Goal: Use online tool/utility: Use online tool/utility

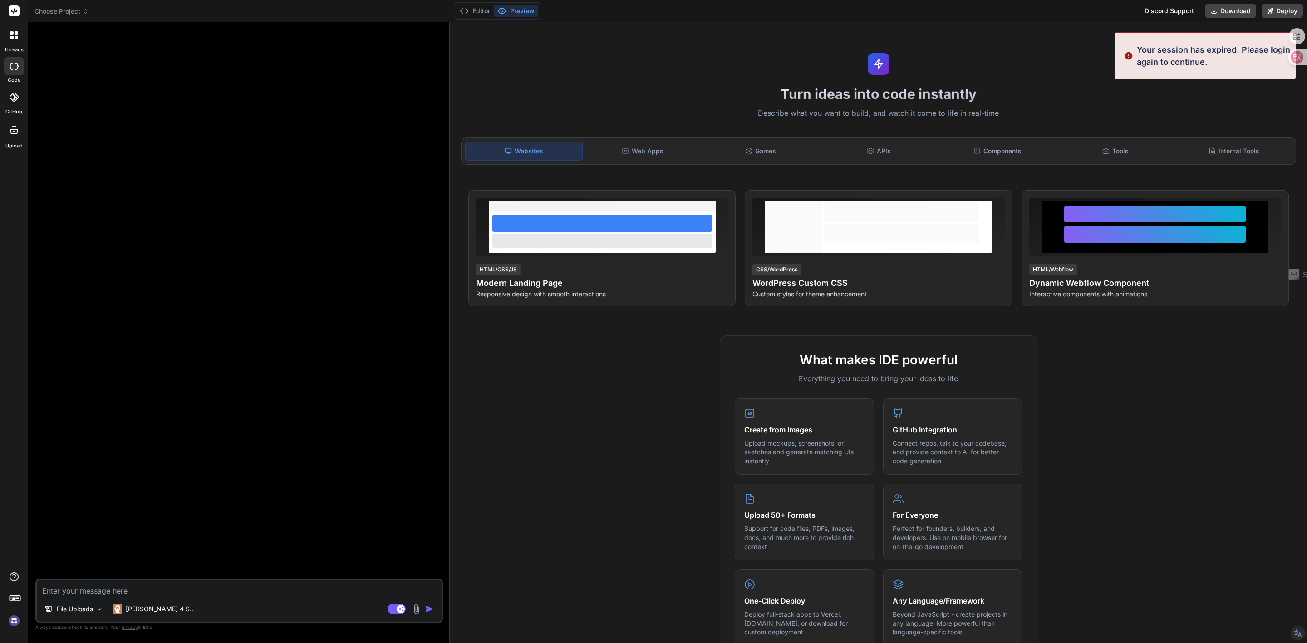
drag, startPoint x: 1171, startPoint y: 10, endPoint x: 1194, endPoint y: 79, distance: 73.2
click at [1204, 86] on h1 "Turn ideas into code instantly" at bounding box center [879, 94] width 846 height 16
click at [18, 614] on img at bounding box center [13, 620] width 15 height 15
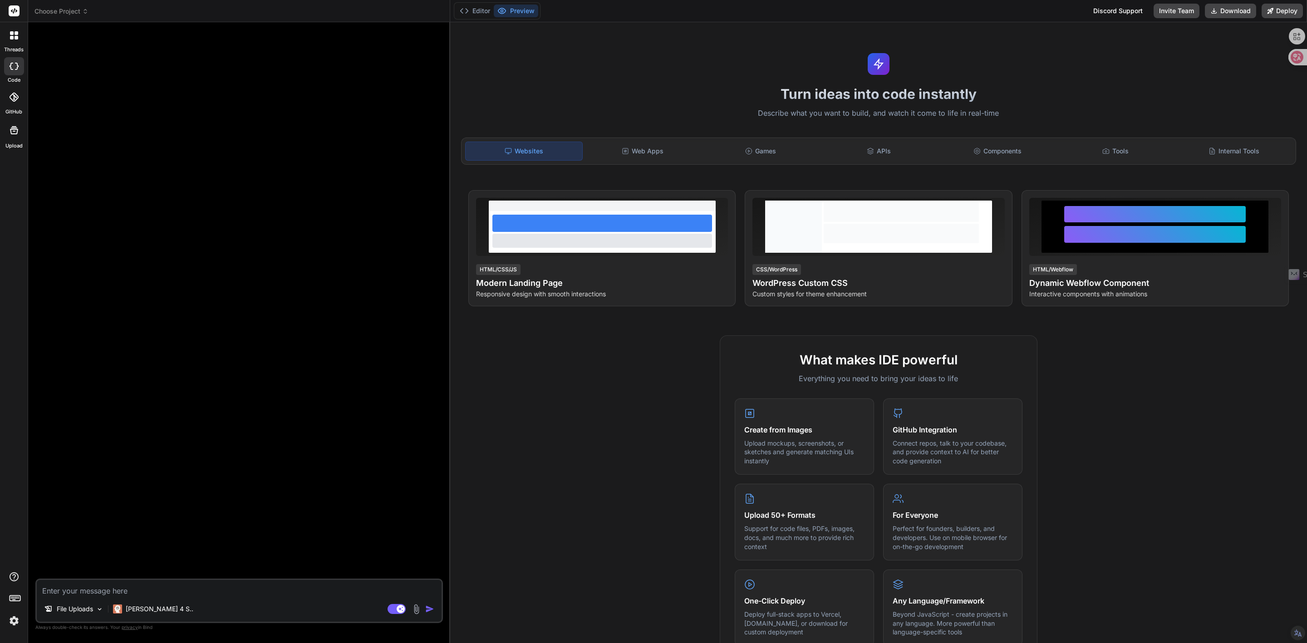
click at [12, 618] on img at bounding box center [13, 620] width 15 height 15
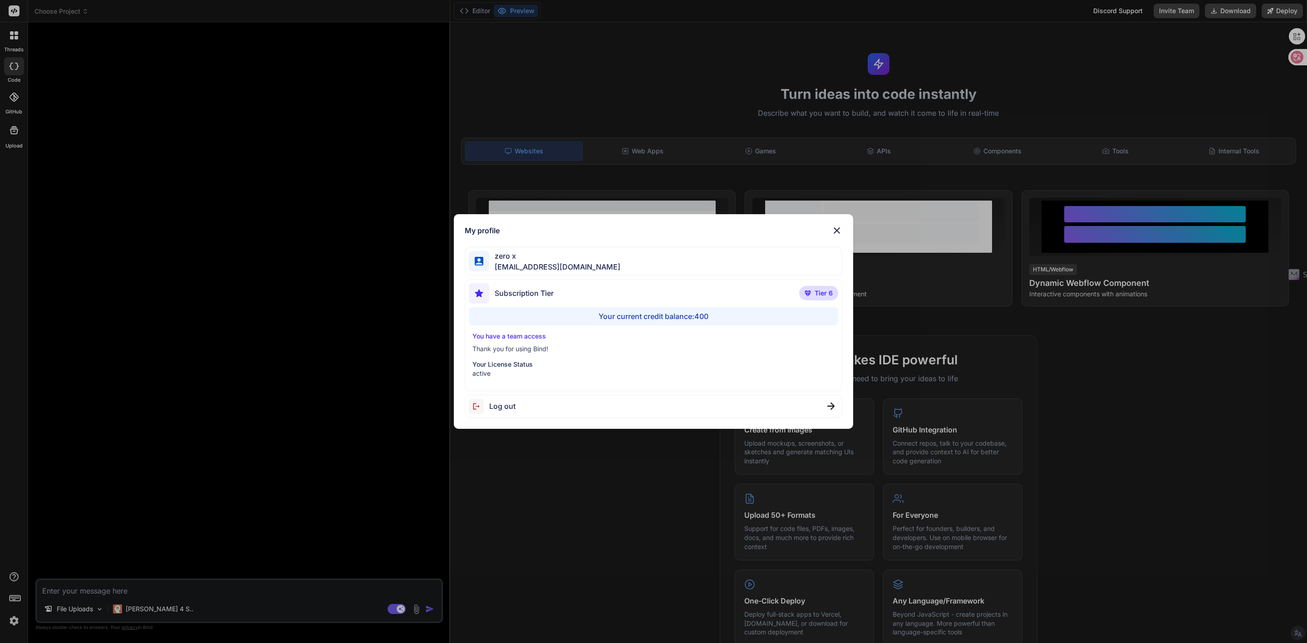
click at [839, 230] on img at bounding box center [836, 230] width 11 height 11
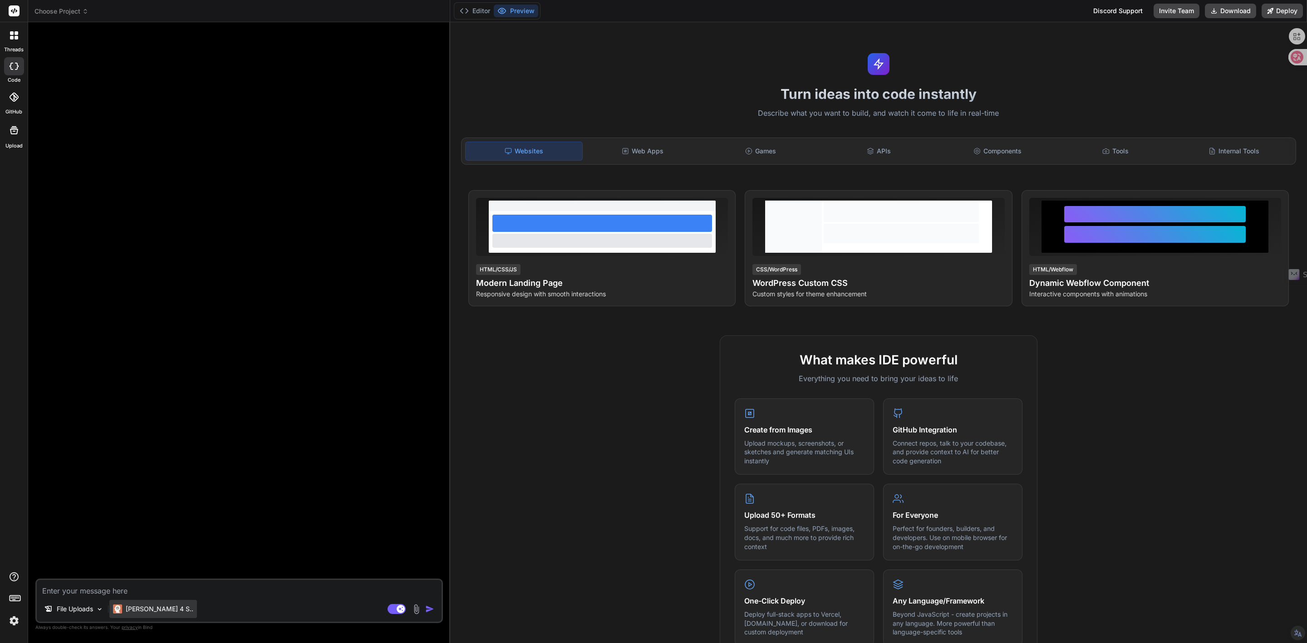
click at [145, 609] on p "[PERSON_NAME] 4 S.." at bounding box center [160, 608] width 68 height 9
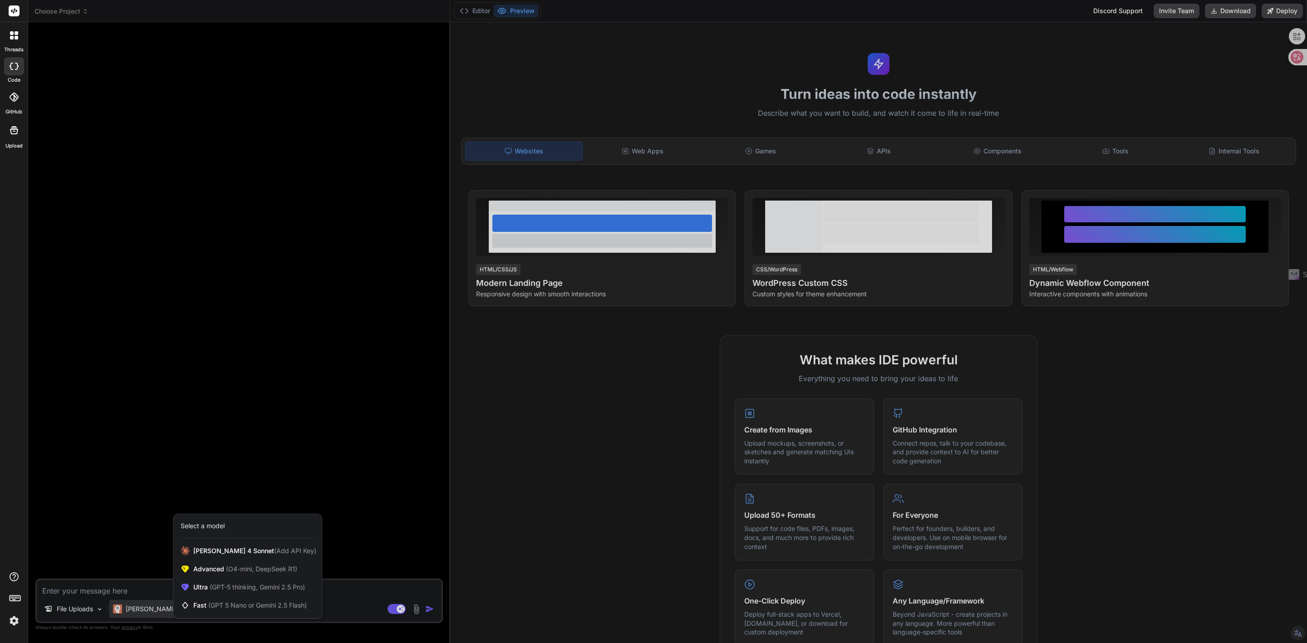
click at [134, 98] on div at bounding box center [653, 321] width 1307 height 643
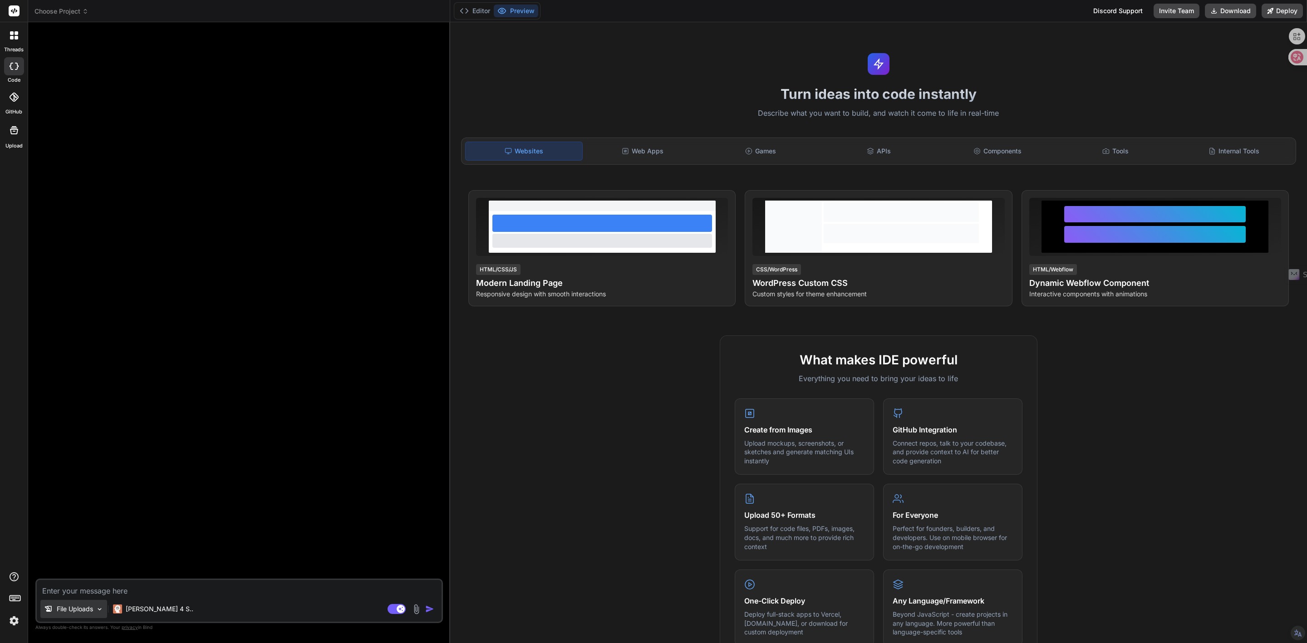
click at [99, 609] on img at bounding box center [100, 609] width 8 height 8
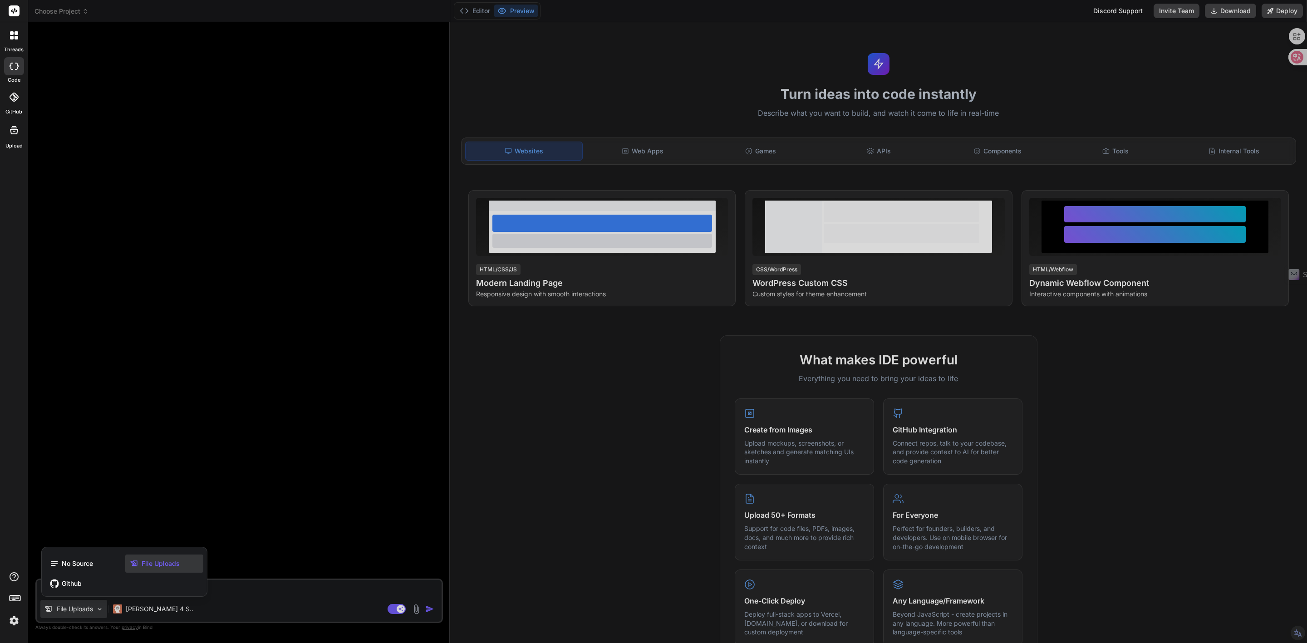
click at [400, 417] on div at bounding box center [653, 321] width 1307 height 643
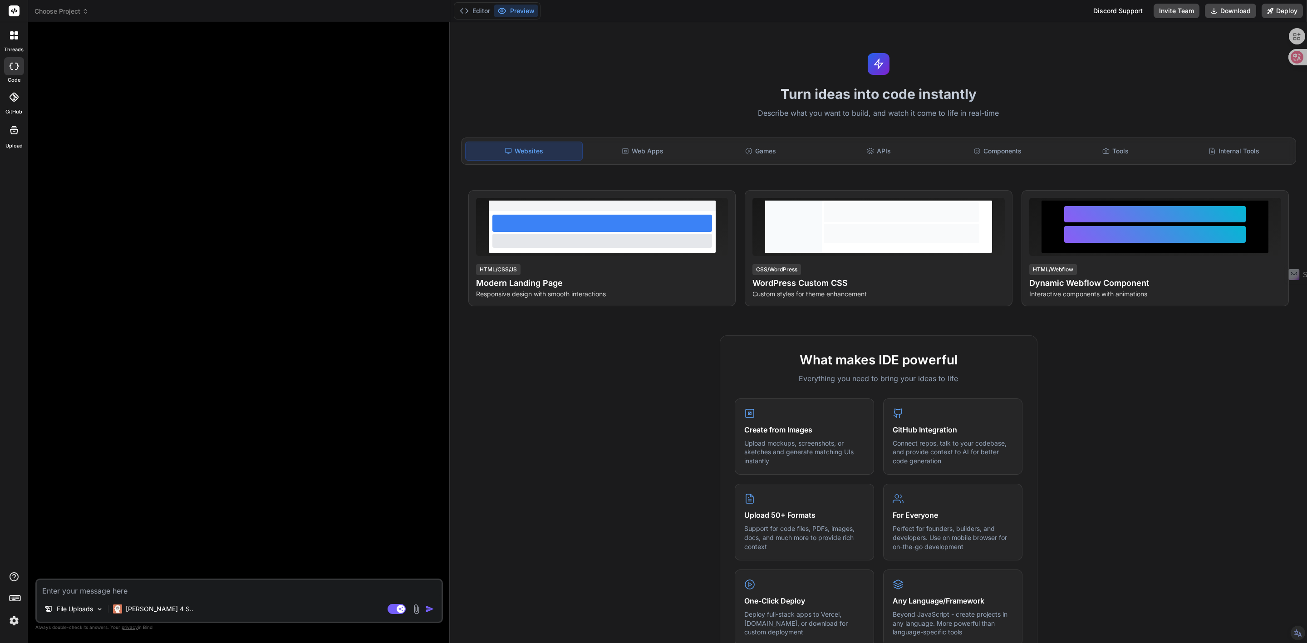
click at [52, 10] on span "Choose Project" at bounding box center [61, 11] width 54 height 9
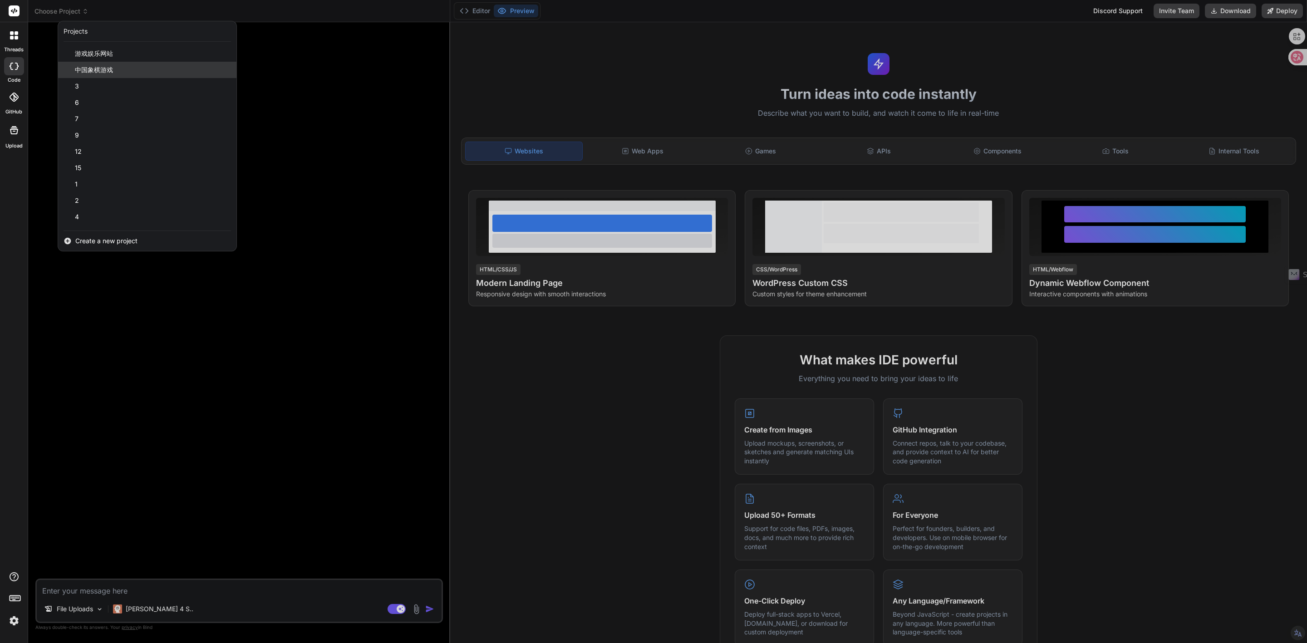
click at [236, 66] on div "中国象棋游戏" at bounding box center [147, 70] width 178 height 16
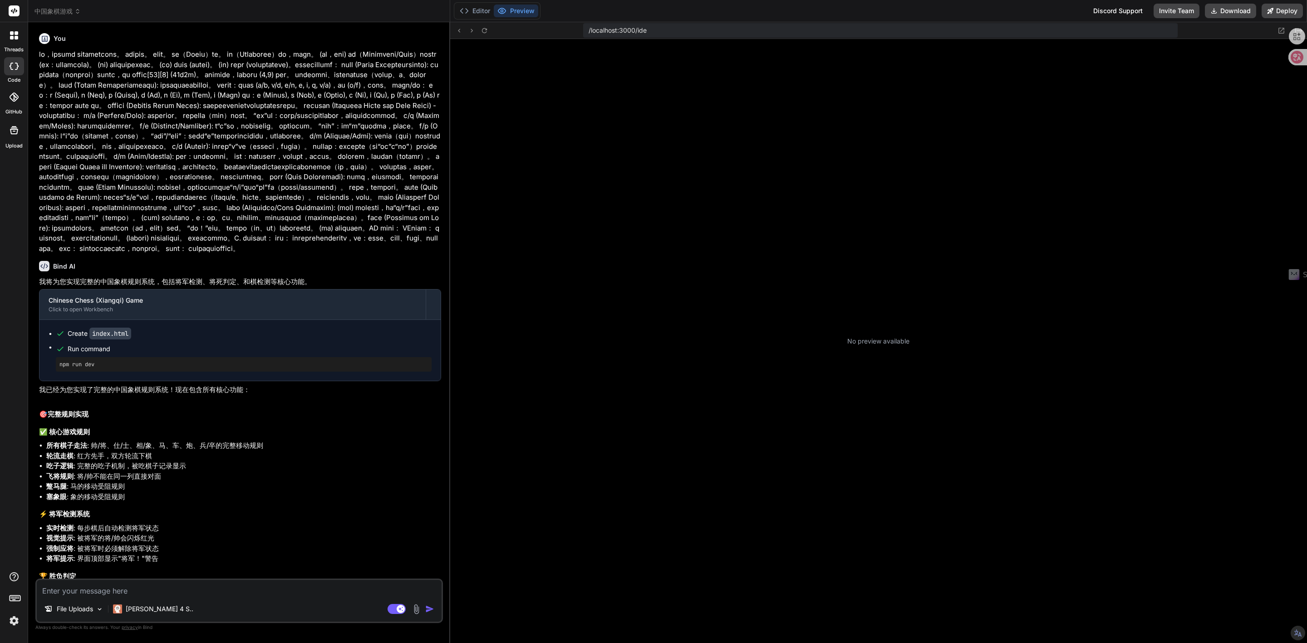
scroll to position [221, 0]
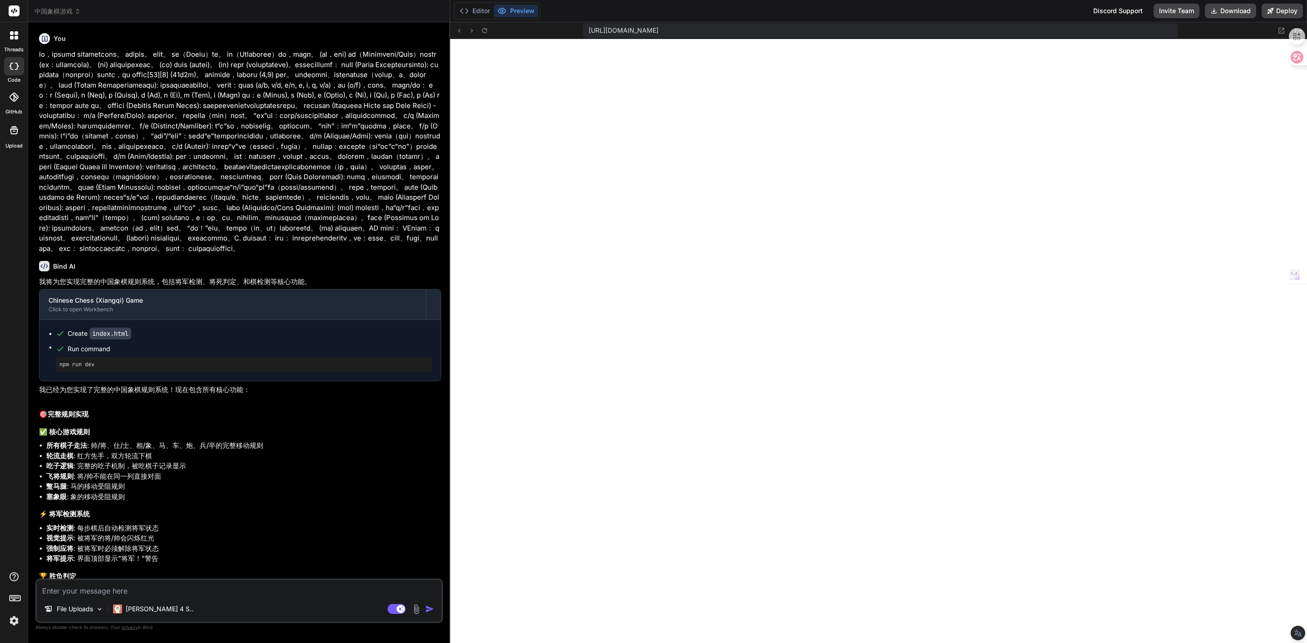
type textarea "x"
drag, startPoint x: 88, startPoint y: 593, endPoint x: 90, endPoint y: 587, distance: 6.1
click at [88, 592] on textarea at bounding box center [239, 588] width 405 height 16
type textarea "c"
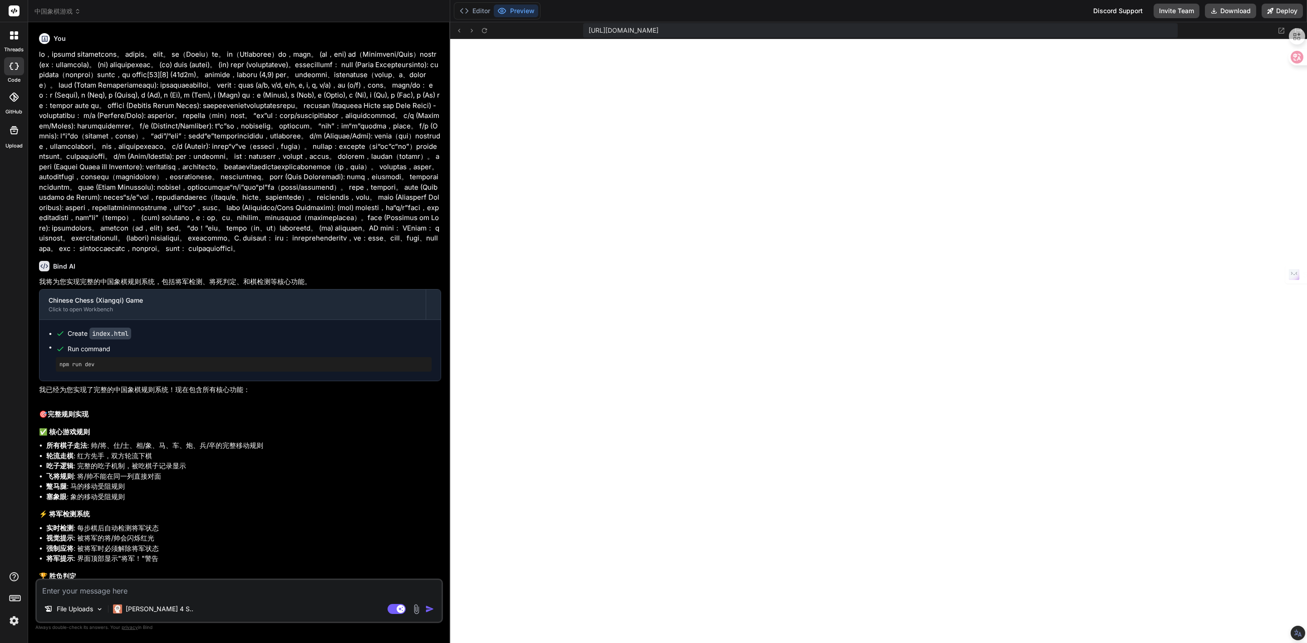
type textarea "x"
type textarea "ch"
type textarea "x"
type textarea "cho"
type textarea "x"
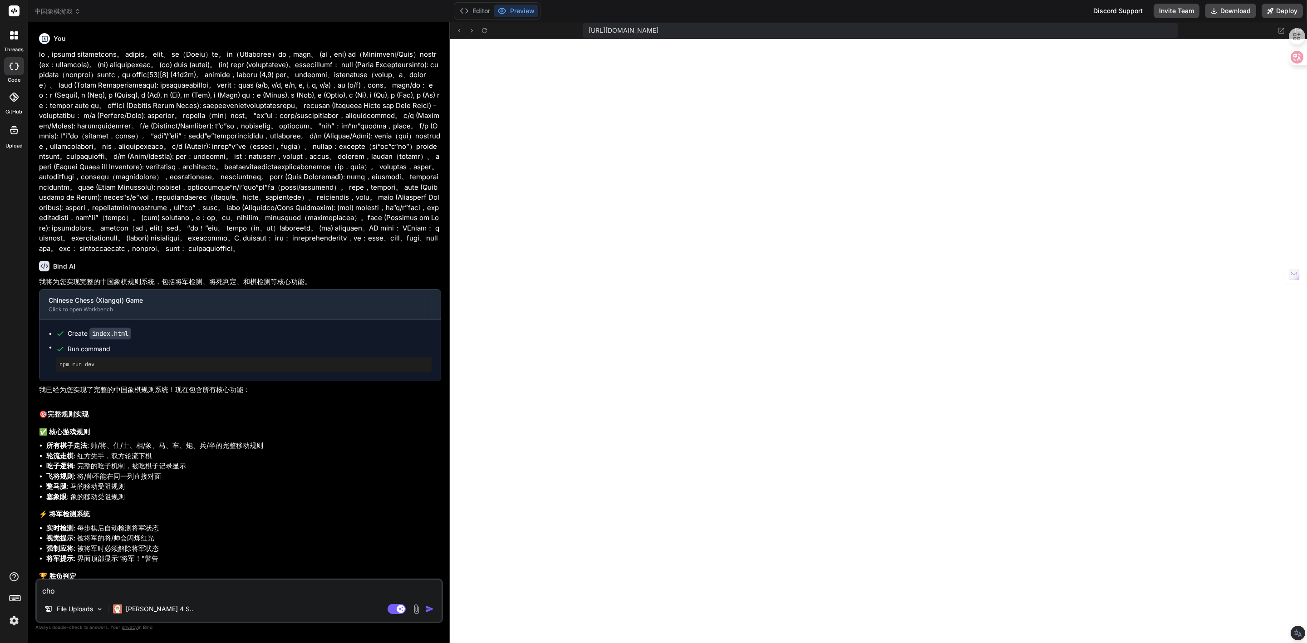
type textarea "chon"
type textarea "x"
type textarea "chong"
type textarea "x"
type textarea "chon"
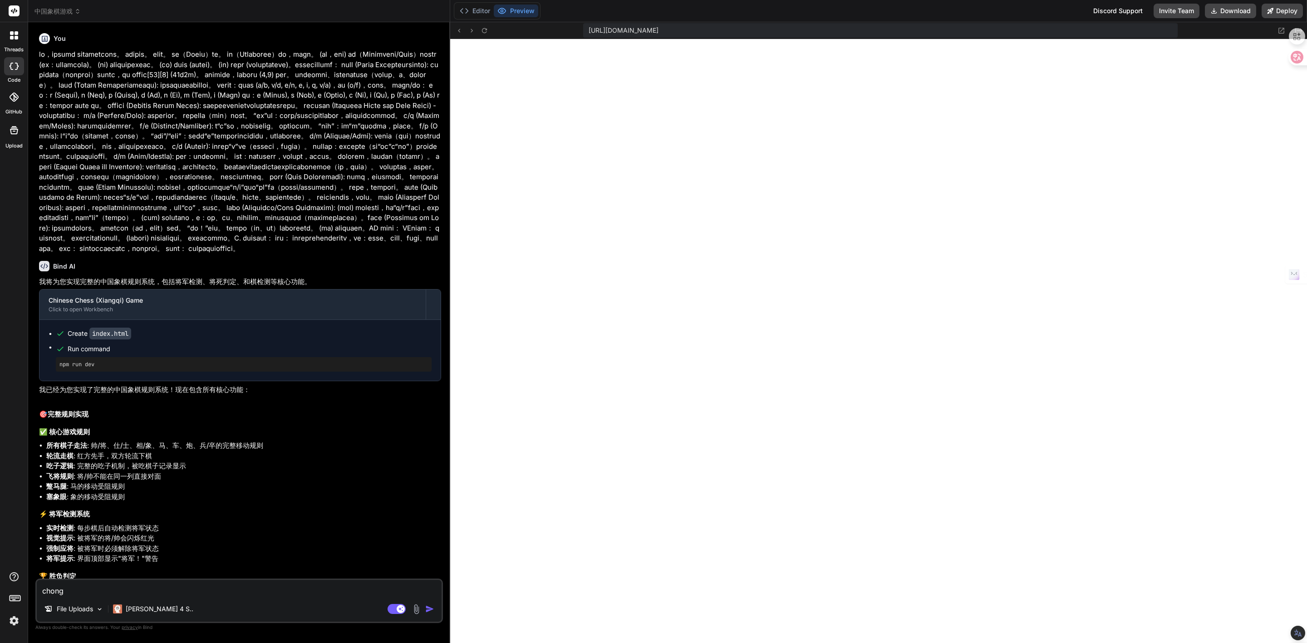
type textarea "x"
type textarea "cho"
type textarea "x"
type textarea "ch"
type textarea "x"
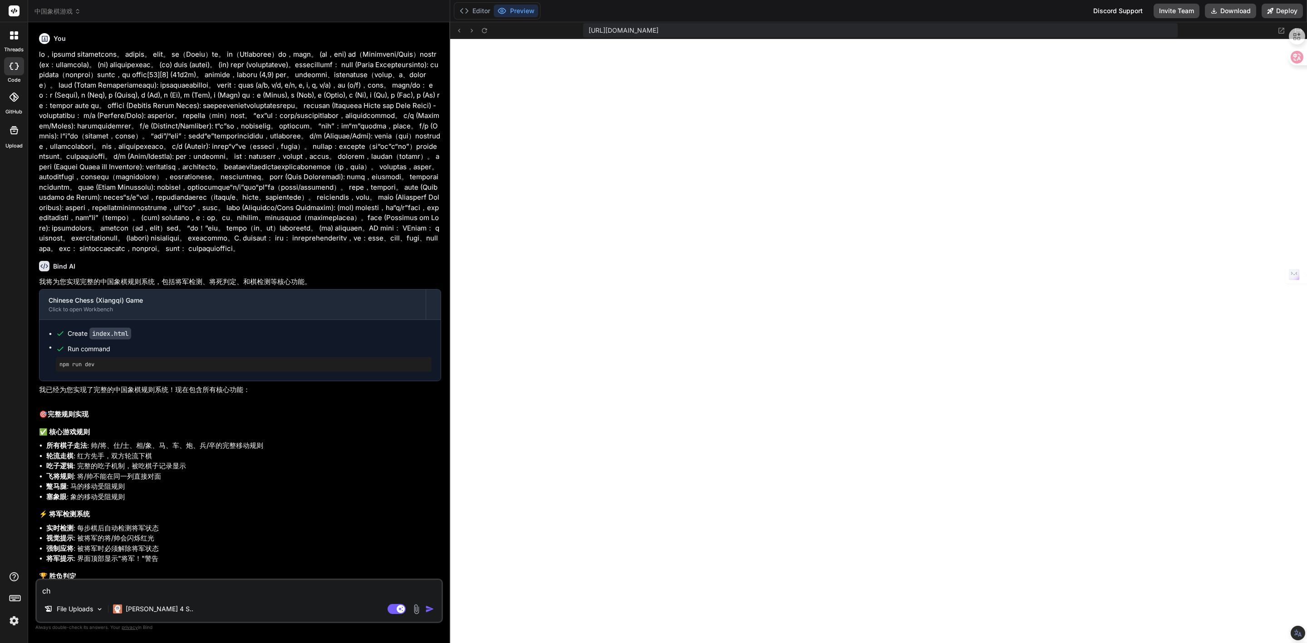
type textarea "c"
type textarea "x"
type textarea "c"
type textarea "x"
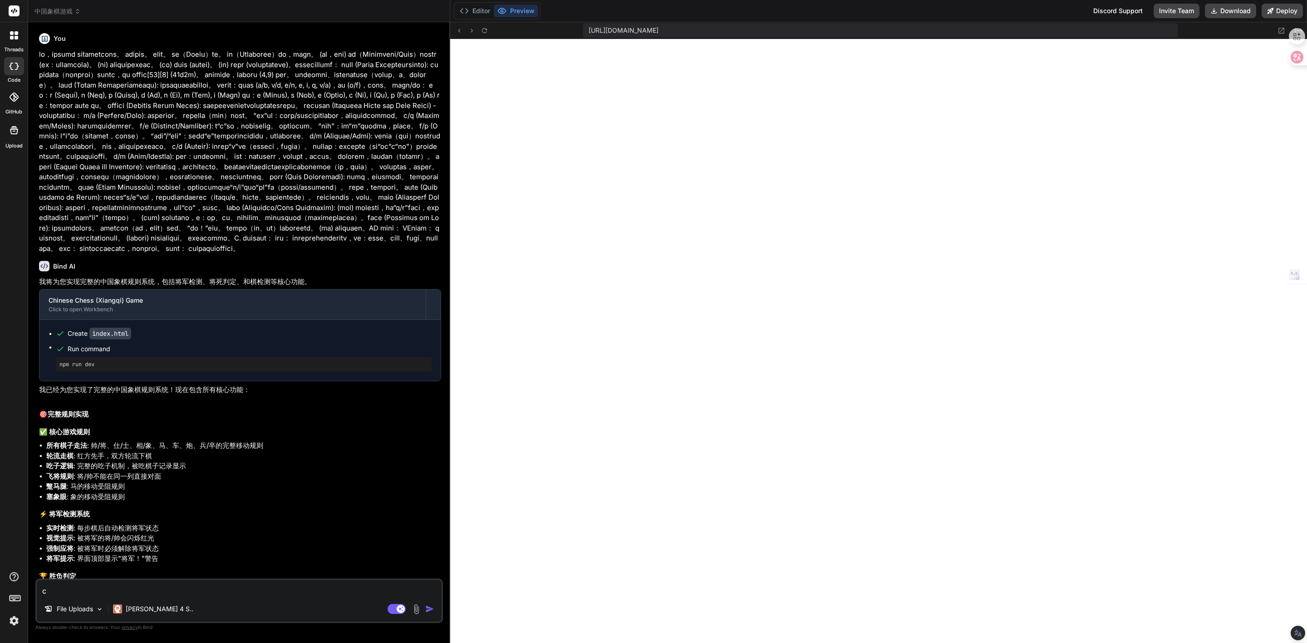
type textarea "ch"
type textarea "x"
type textarea "cho"
type textarea "x"
type textarea "chon"
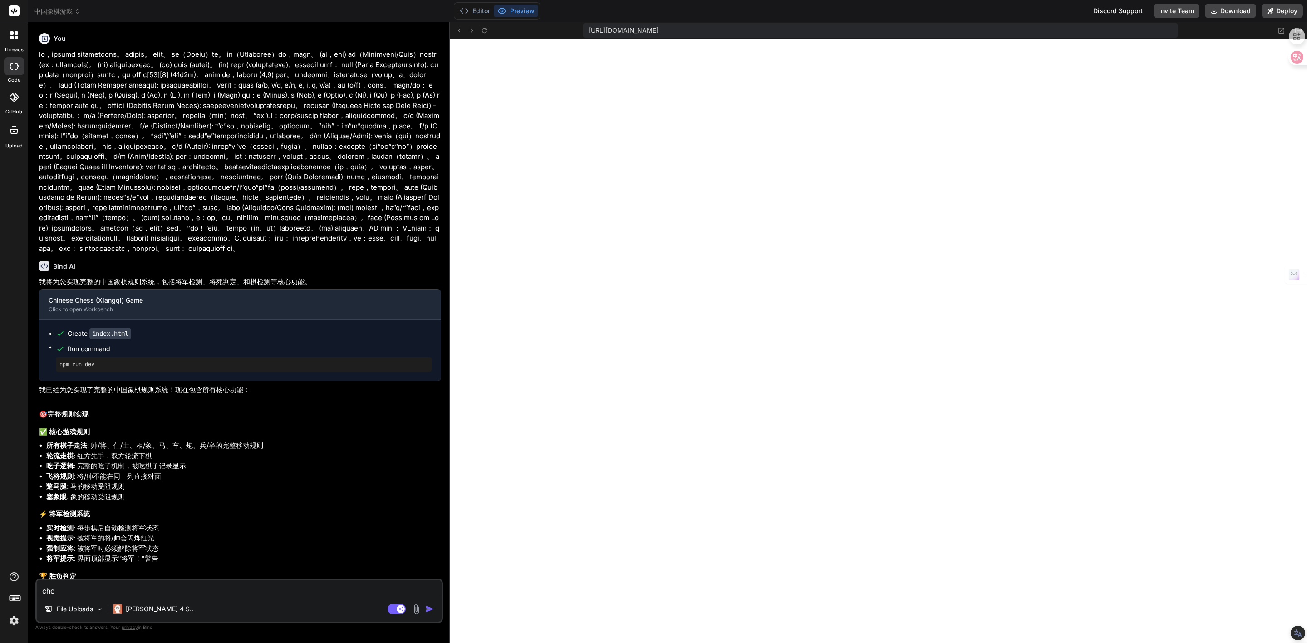
type textarea "x"
type textarea "chong"
type textarea "x"
type textarea "chong'x"
type textarea "x"
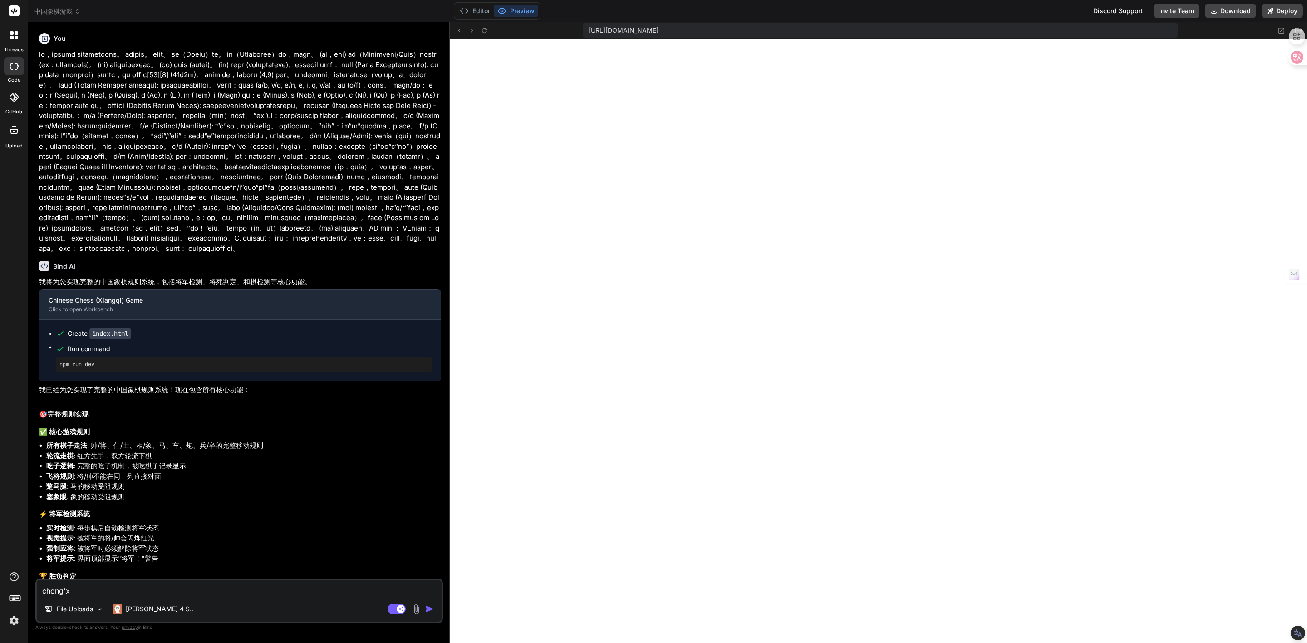
type textarea "chong'xi"
type textarea "x"
type textarea "[PERSON_NAME]"
type textarea "x"
type textarea "重新"
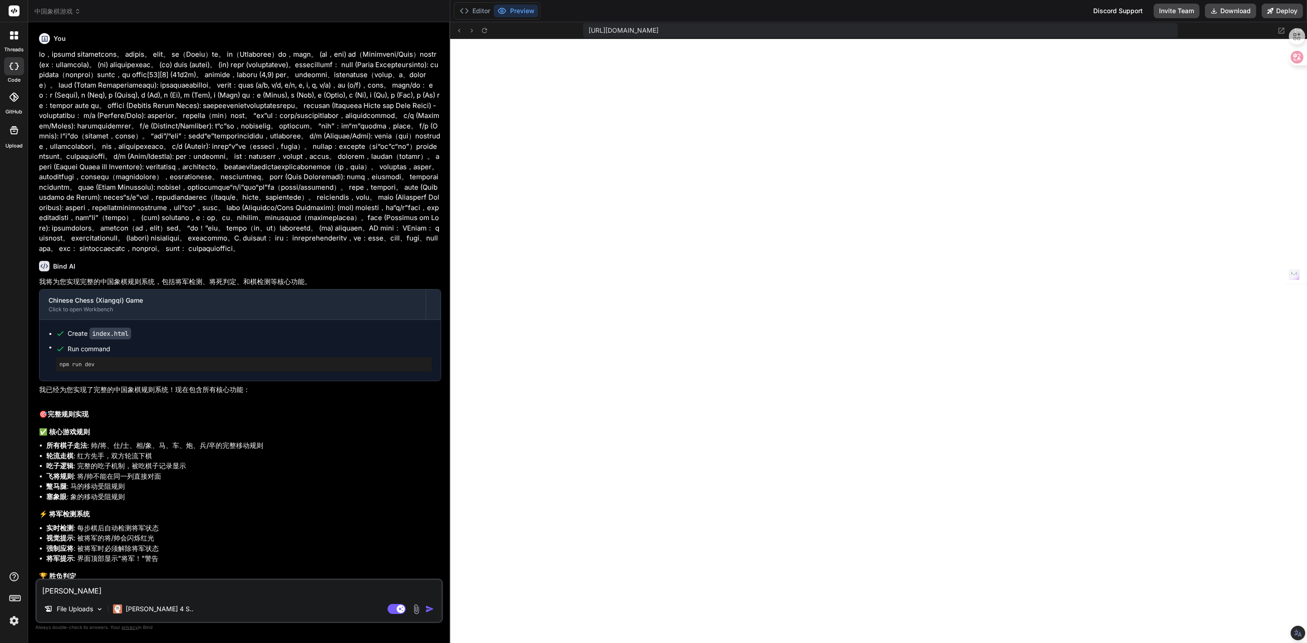
type textarea "x"
type textarea "重新s"
type textarea "x"
type textarea "重新se"
type textarea "x"
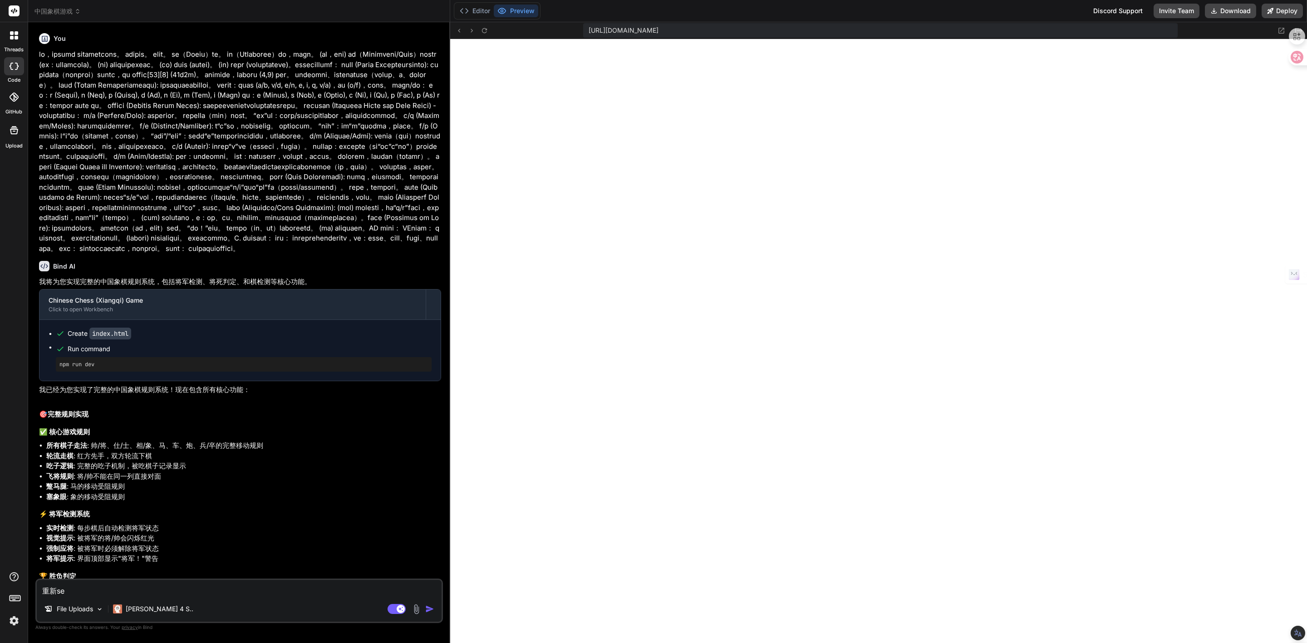
type textarea "重新se'j"
type textarea "x"
type textarea "重新se'ji"
type textarea "x"
type textarea "重新设计"
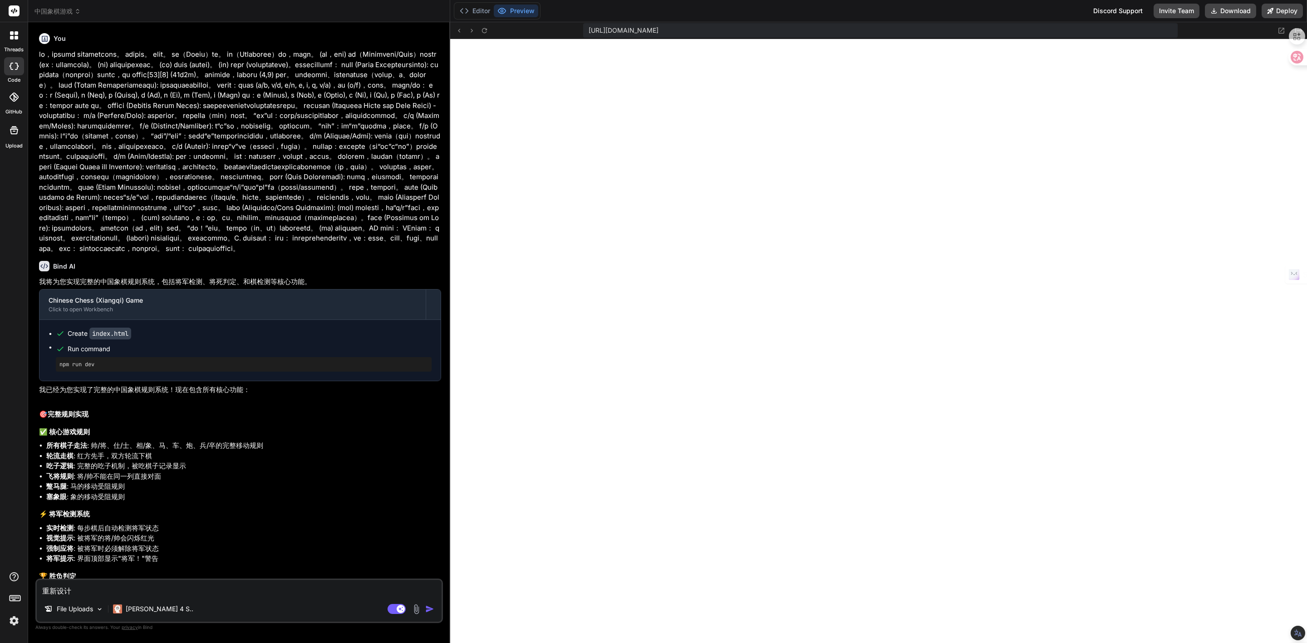
type textarea "x"
type textarea "重新设计，"
type textarea "x"
type textarea "重新设计，a"
type textarea "x"
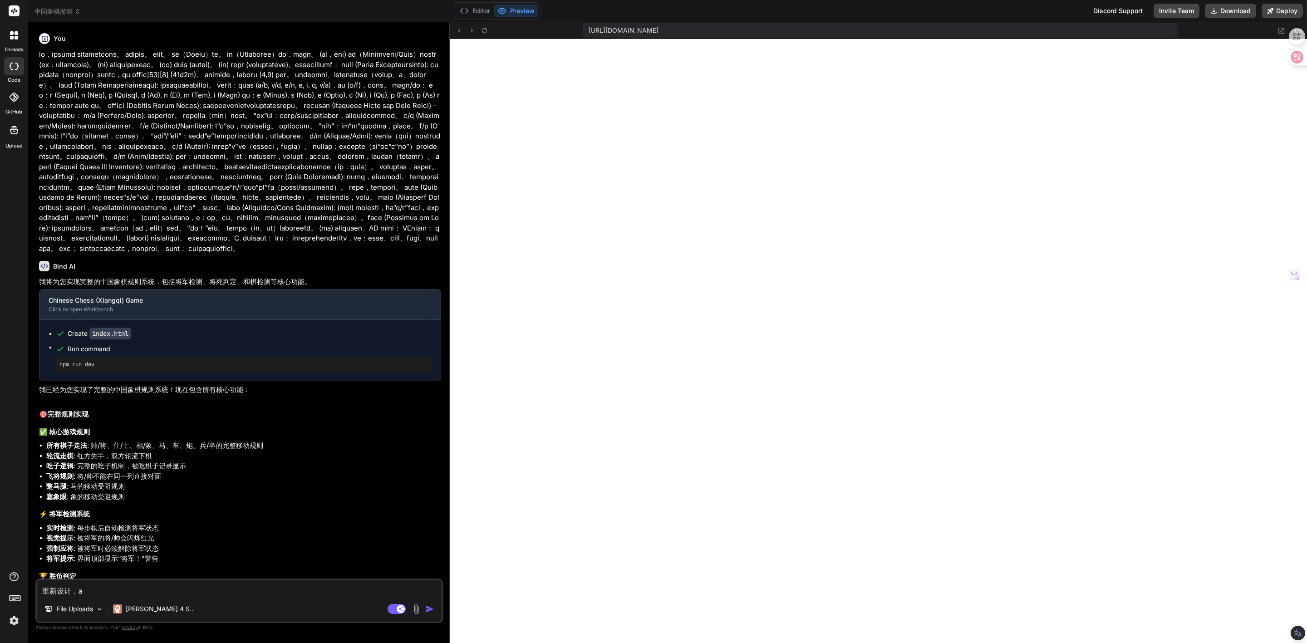
type textarea "重新设计，ai"
type textarea "x"
type textarea "重新设计，ai'f"
type textarea "x"
type textarea "重新设计，ai'fa"
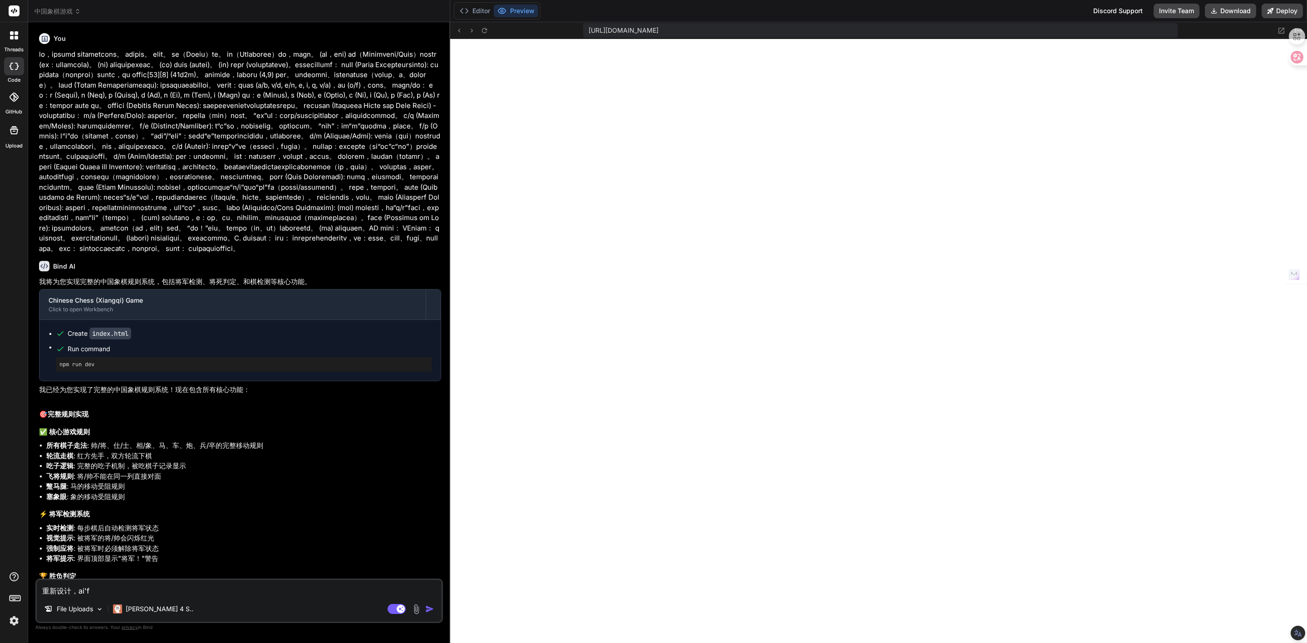
type textarea "x"
type textarea "重新设计，ai'fan"
type textarea "x"
type textarea "重新设计，ai'fan'y"
type textarea "x"
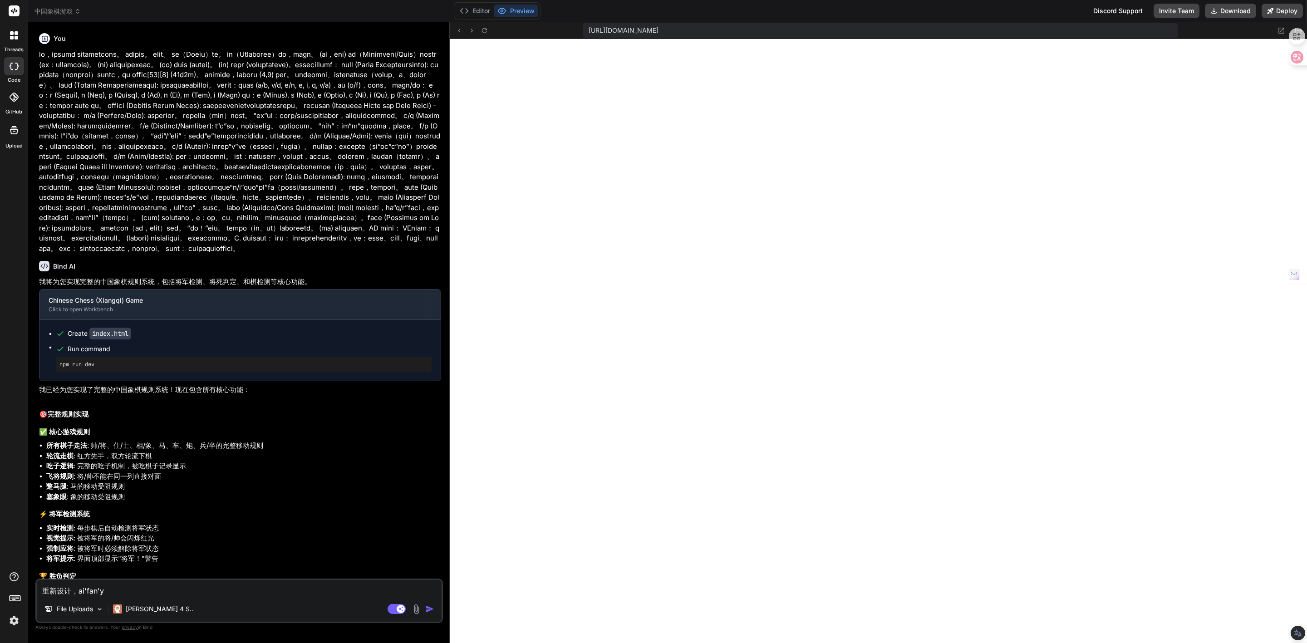
type textarea "重新设计，ai'fan'yi"
type textarea "x"
type textarea "重新设计，ai'fan'yin"
type textarea "x"
type textarea "重新设计，[PERSON_NAME]"
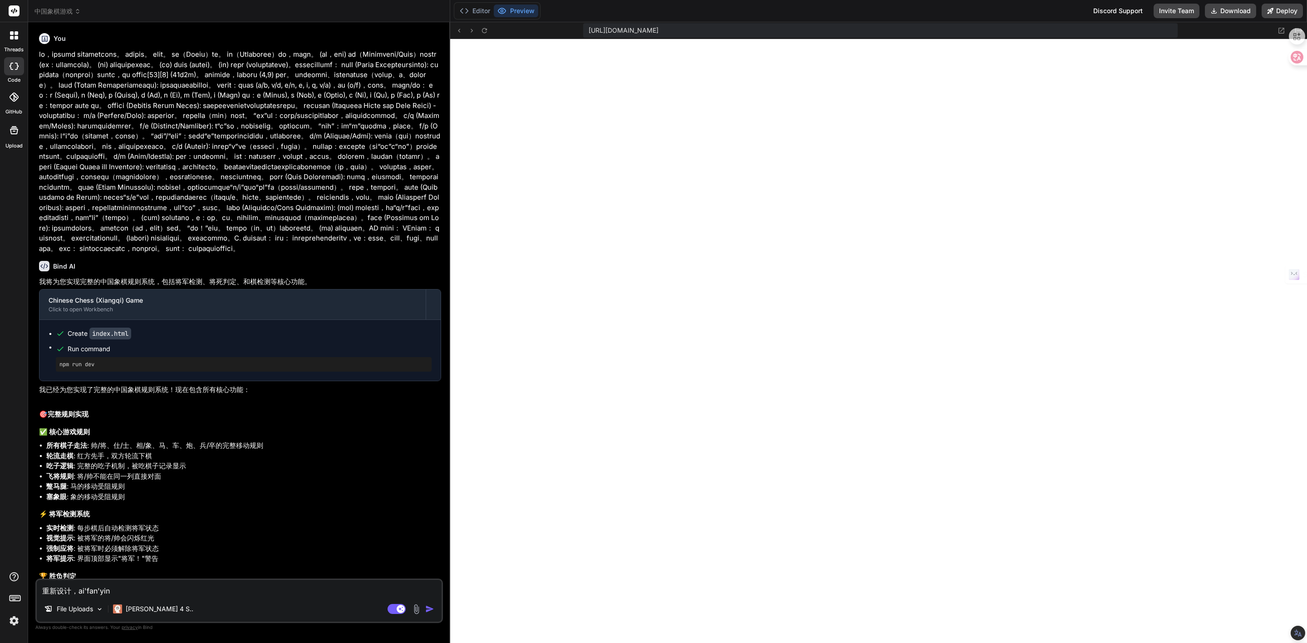
type textarea "x"
type textarea "重新设计，ai'fan'yin"
type textarea "x"
type textarea "重新设计，ai'fan'yi"
type textarea "x"
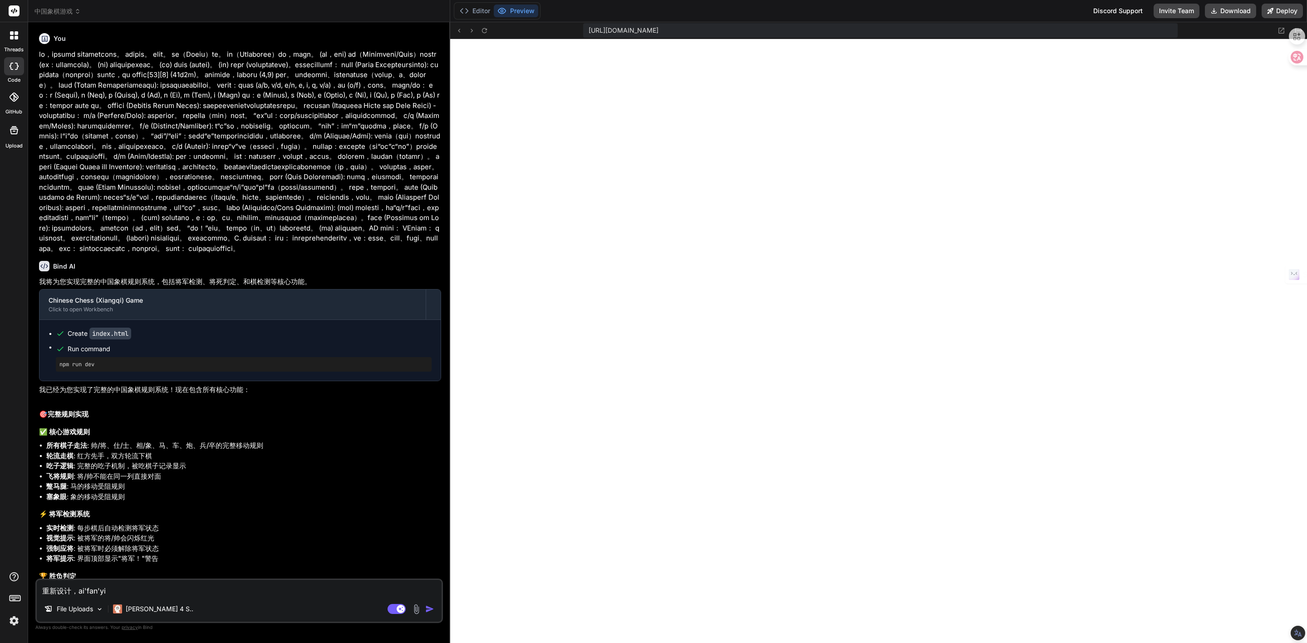
type textarea "重新设计，ai'fan'y"
type textarea "x"
type textarea "重新设计，ai'fan"
type textarea "x"
type textarea "重新设计，ai'fa"
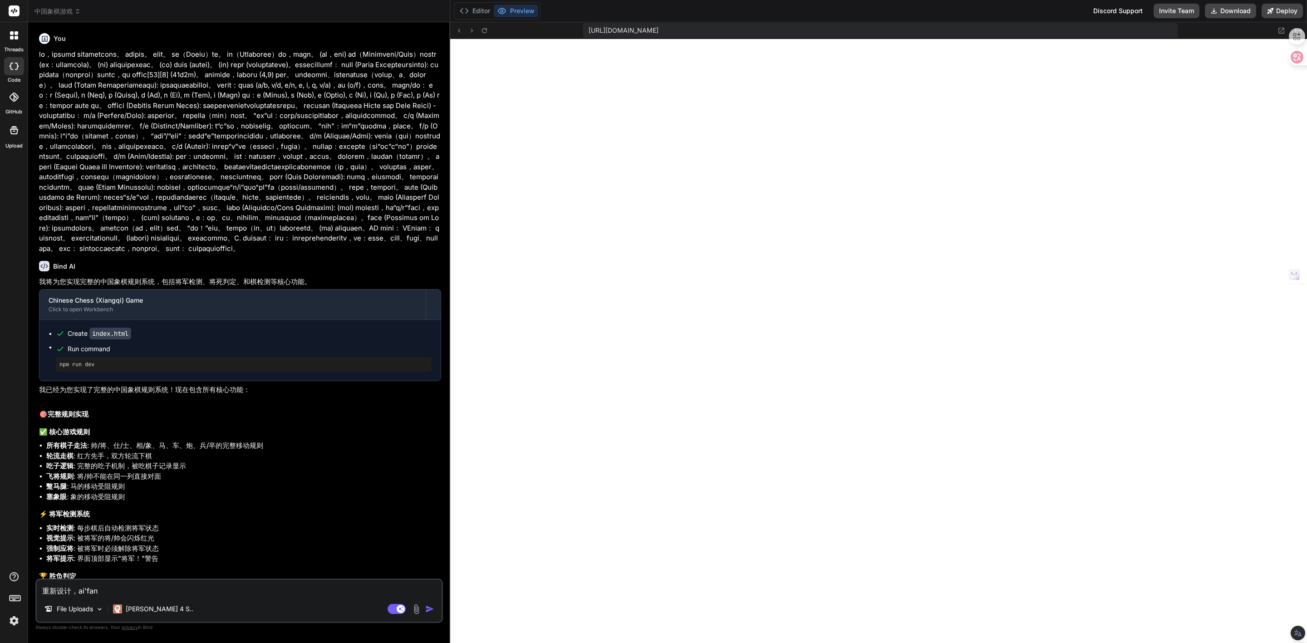
type textarea "x"
type textarea "重新设计，ai'f"
type textarea "x"
type textarea "重新设计，ai"
type textarea "x"
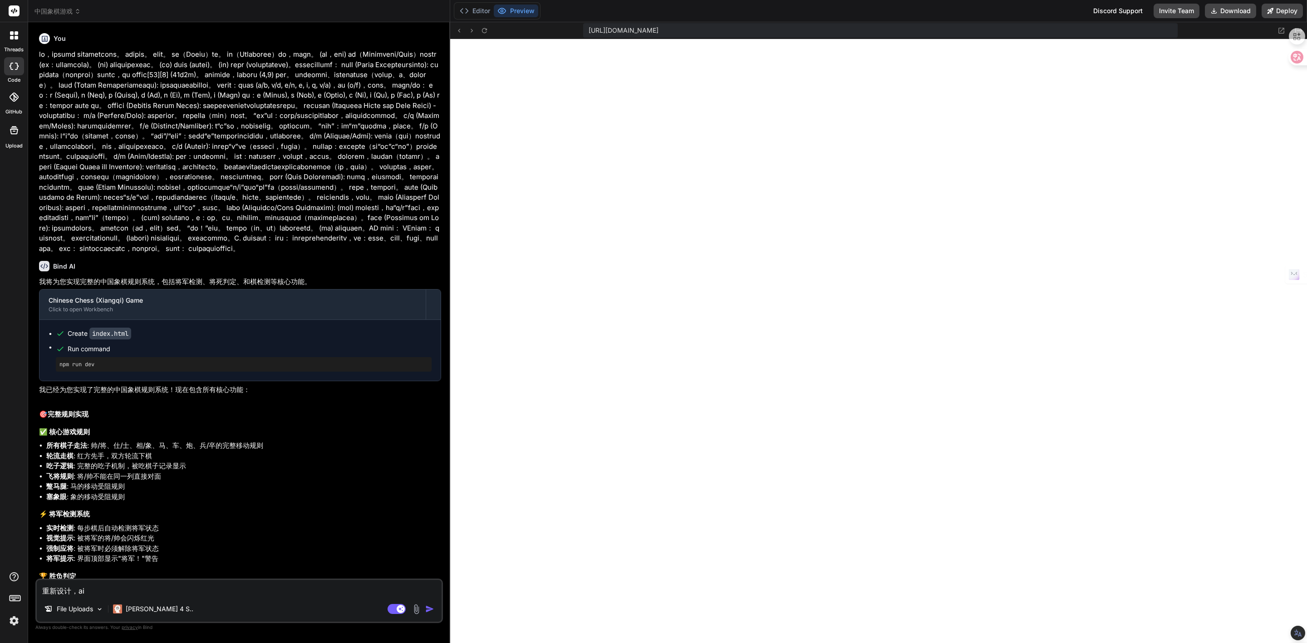
type textarea "重新设计，爱"
type textarea "x"
type textarea "重新设计，爱f"
type textarea "x"
type textarea "重新设计，爱fa"
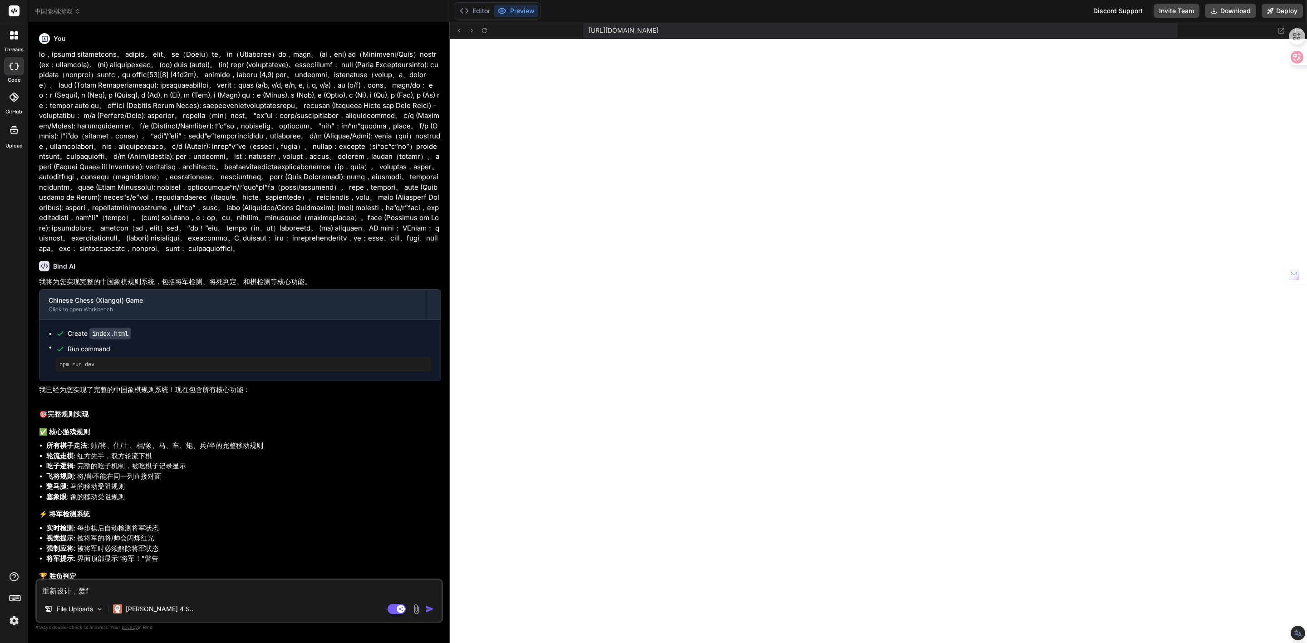
type textarea "x"
type textarea "重新设计，爱fan"
type textarea "x"
type textarea "重新设计，[PERSON_NAME]"
type textarea "x"
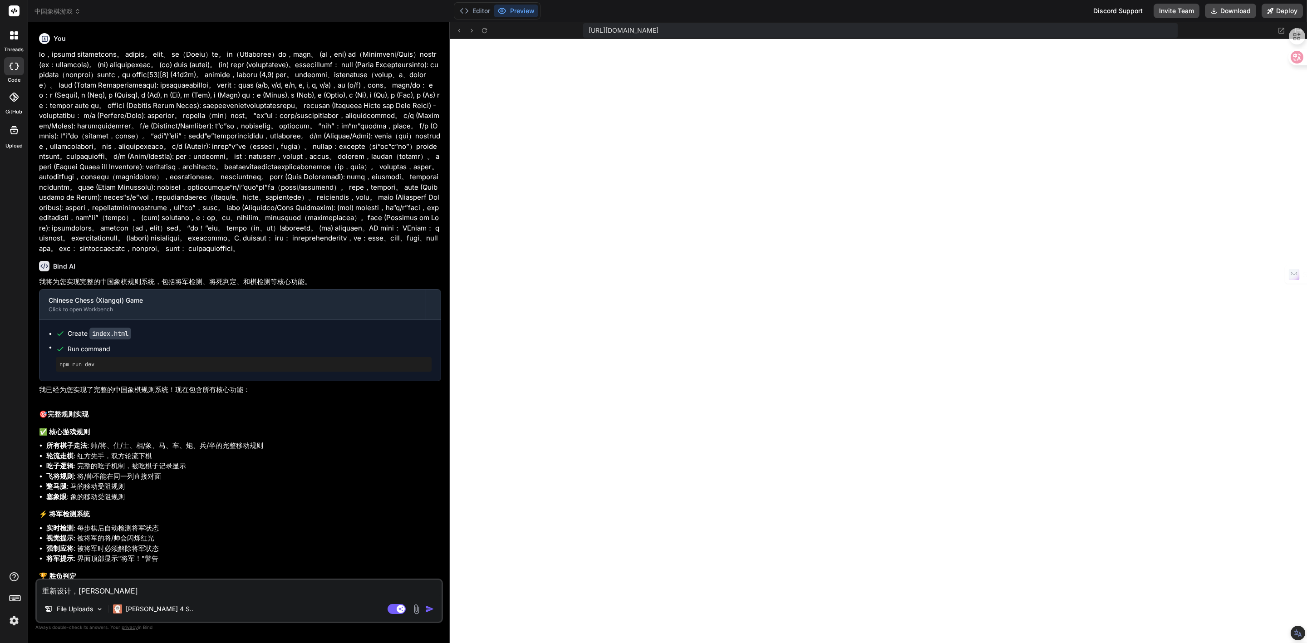
type textarea "重新设计，[PERSON_NAME]'y"
type textarea "x"
type textarea "重新设计，[PERSON_NAME]"
type textarea "x"
type textarea "重新设计，[PERSON_NAME]"
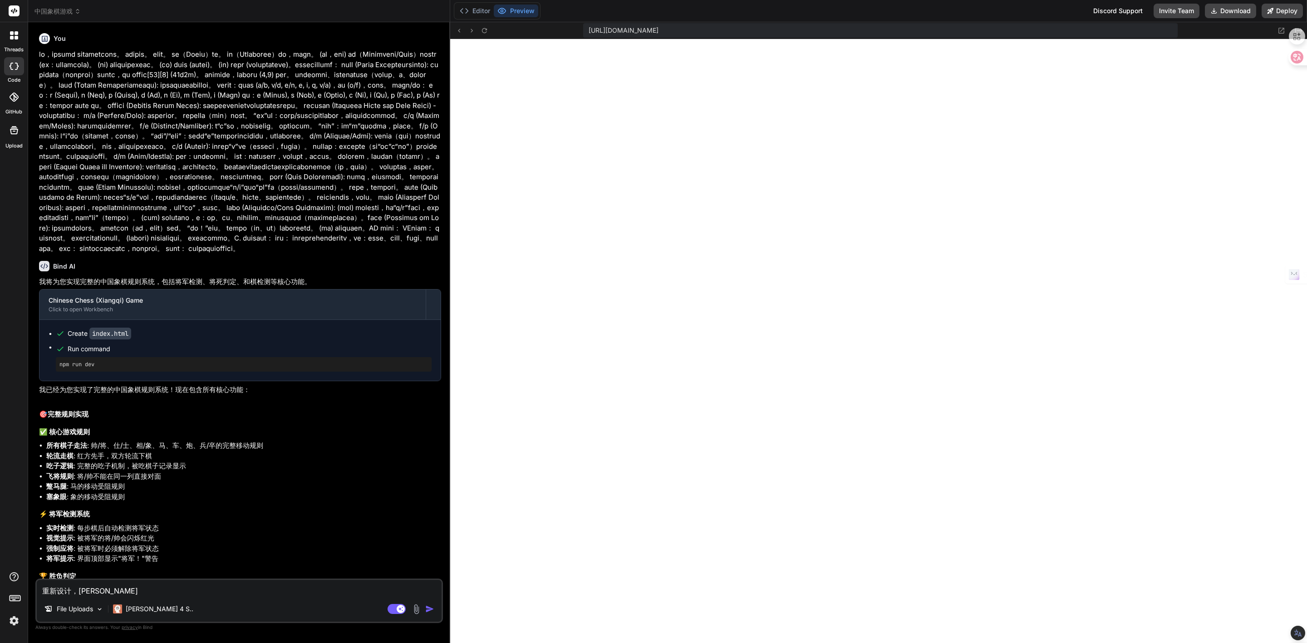
type textarea "x"
type textarea "重新设计，[PERSON_NAME]"
type textarea "x"
type textarea "重新设计，爱反应"
type textarea "x"
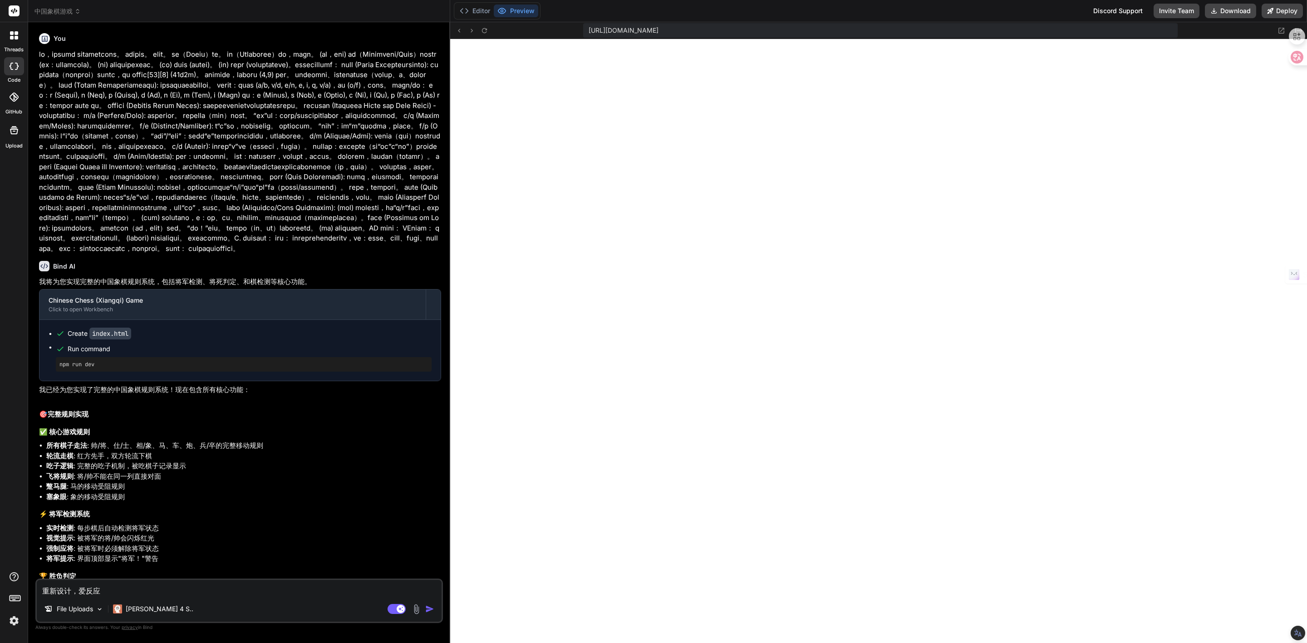
type textarea "重新设计，爱反应d"
type textarea "x"
type textarea "重新设计，爱反应da"
type textarea "x"
type textarea "重新设计，爱反应dai"
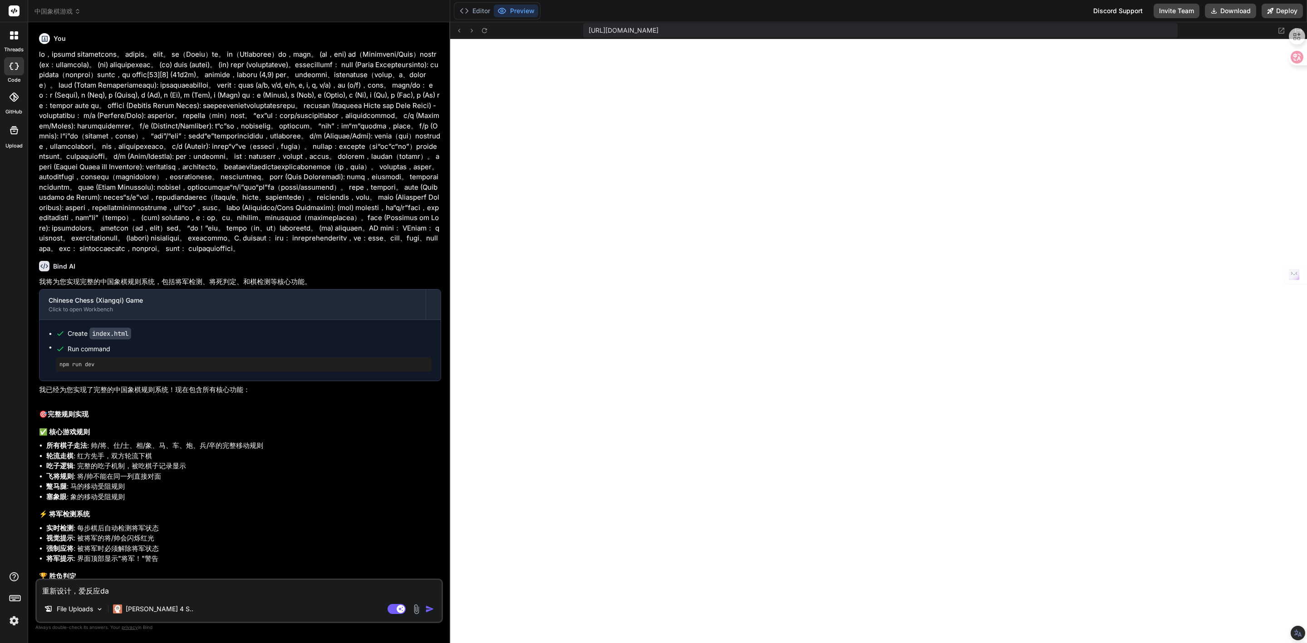
type textarea "x"
type textarea "重新设计，爱反应dai'm"
type textarea "x"
type textarea "重新设计，爱反应dai'ma"
type textarea "x"
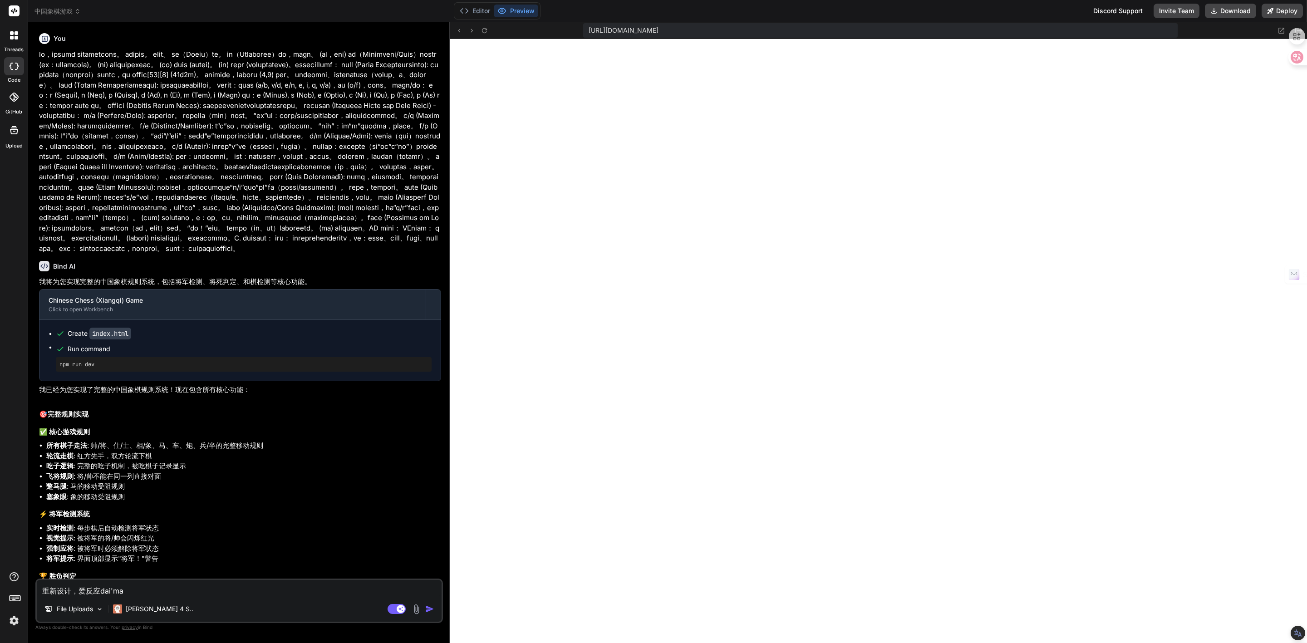
type textarea "重新设计，爱反应dai'm"
type textarea "x"
type textarea "重新设计，爱反应dai"
type textarea "x"
type textarea "重新设计，爱反应da"
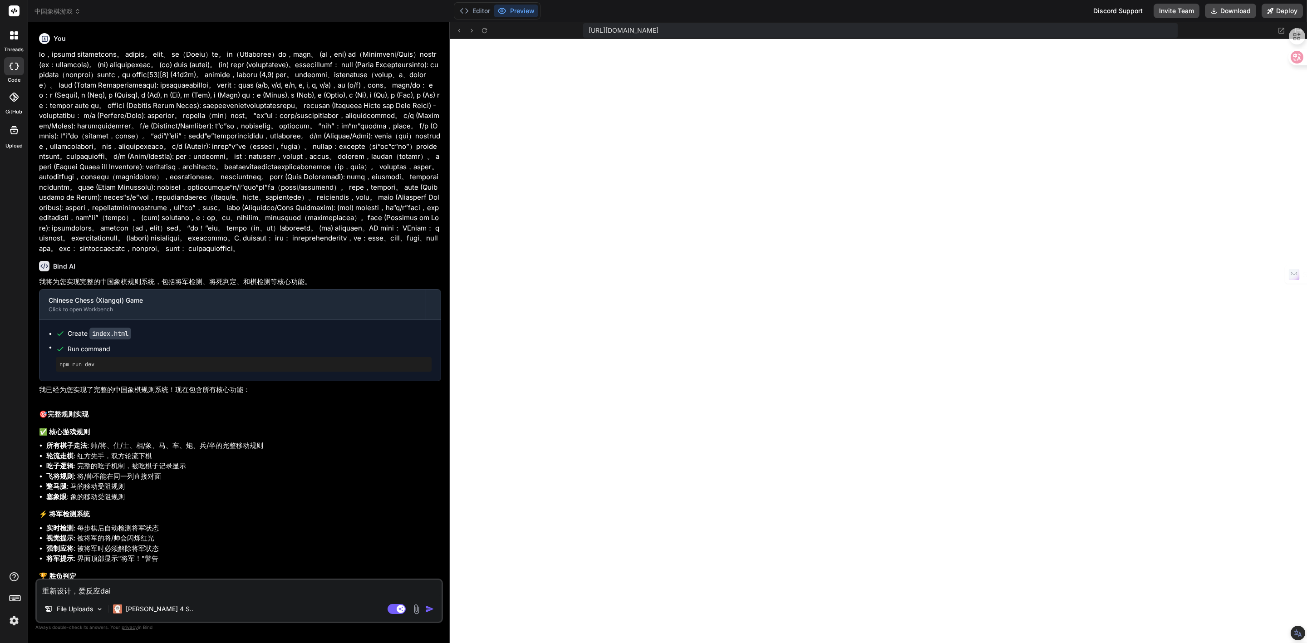
type textarea "x"
type textarea "重新设计，爱反应d"
type textarea "x"
type textarea "重新设计，爱反应"
type textarea "x"
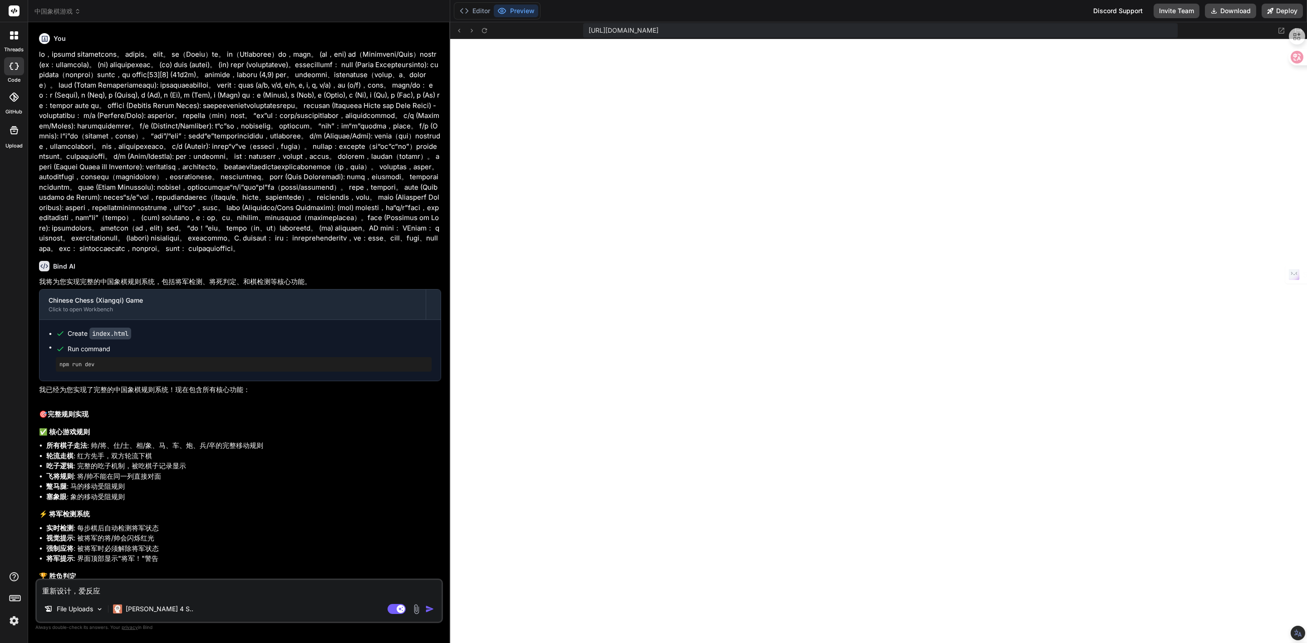
type textarea "重新设计，爱反应t"
type textarea "x"
type textarea "重新设计，爱反应ta"
type textarea "x"
type textarea "重新设计，爱反应tai"
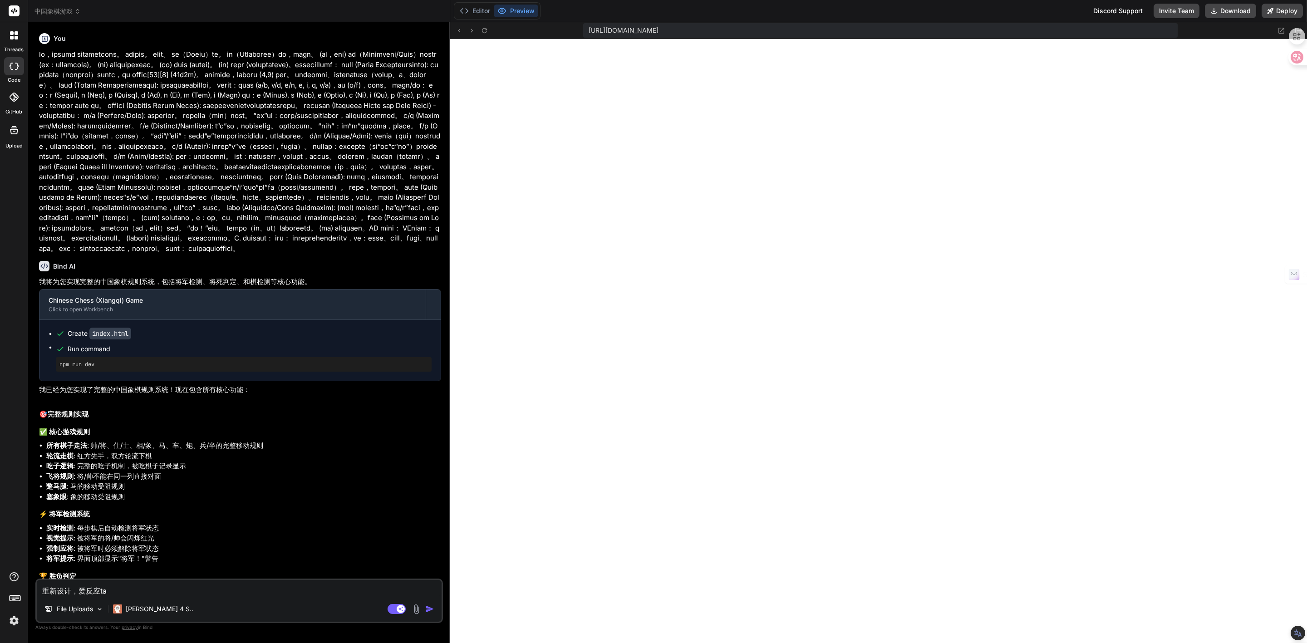
type textarea "x"
type textarea "重新设计，爱反应tai'm"
type textarea "x"
type textarea "重新设计，爱反应tai'ma"
type textarea "x"
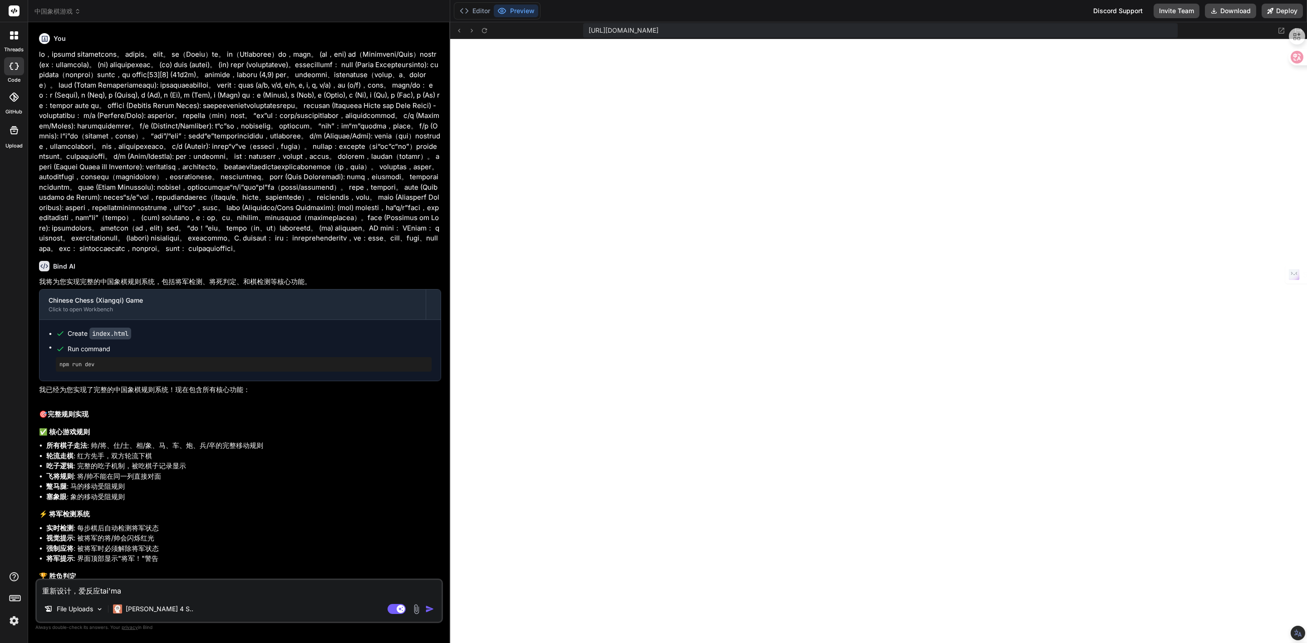
type textarea "重新设计，爱反应tai'm"
type textarea "x"
type textarea "重新设计，爱反应tai"
type textarea "x"
type textarea "重新设计，爱反应ta"
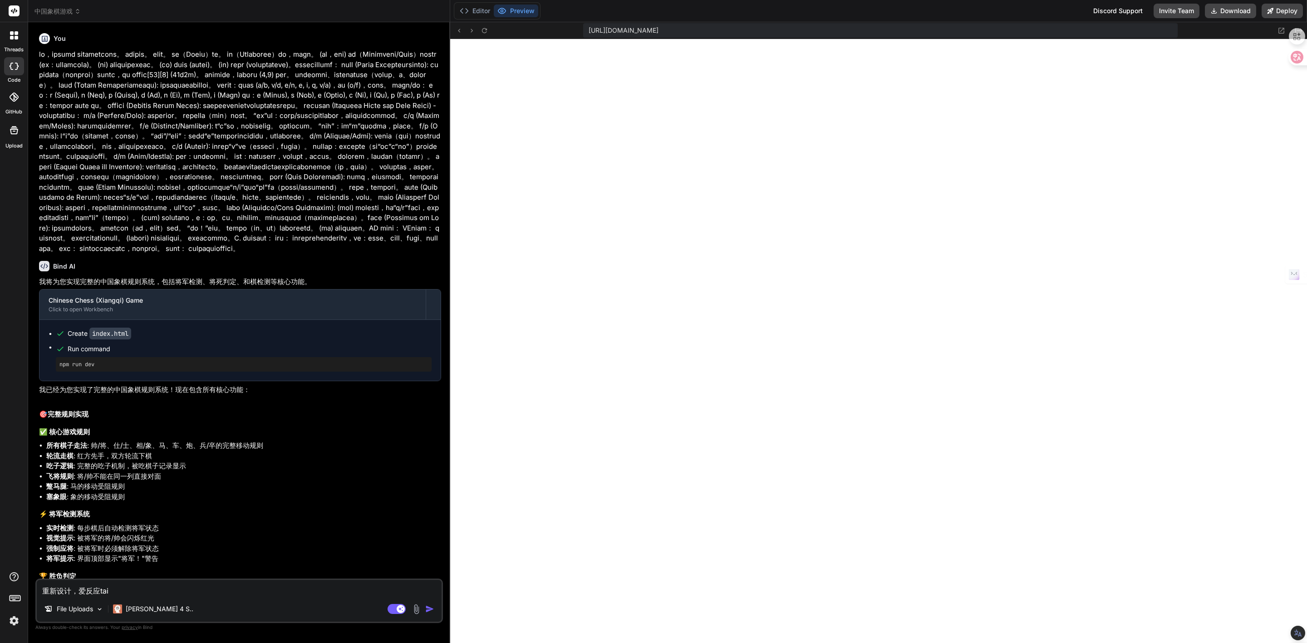
type textarea "x"
type textarea "重新设计，爱反应t"
type textarea "x"
type textarea "重新设计，爱反应"
type textarea "x"
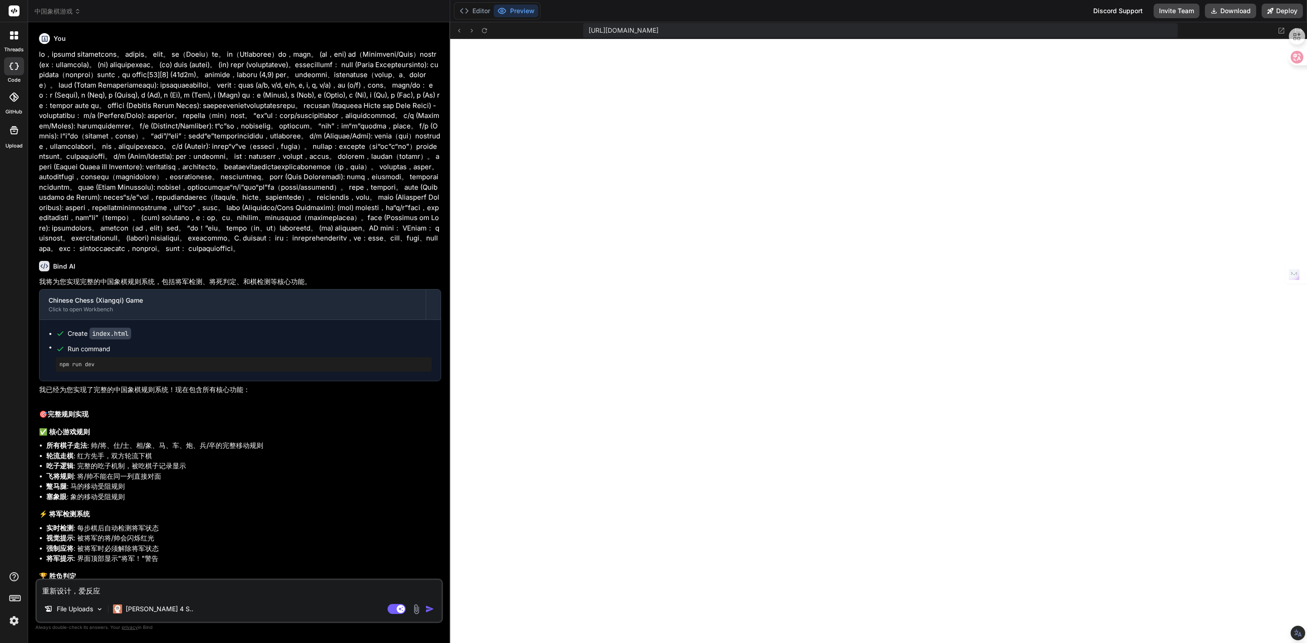
type textarea "重新设计，爱反应d"
type textarea "x"
type textarea "重新设计，爱反应da"
type textarea "x"
type textarea "重新设计，爱反应dai"
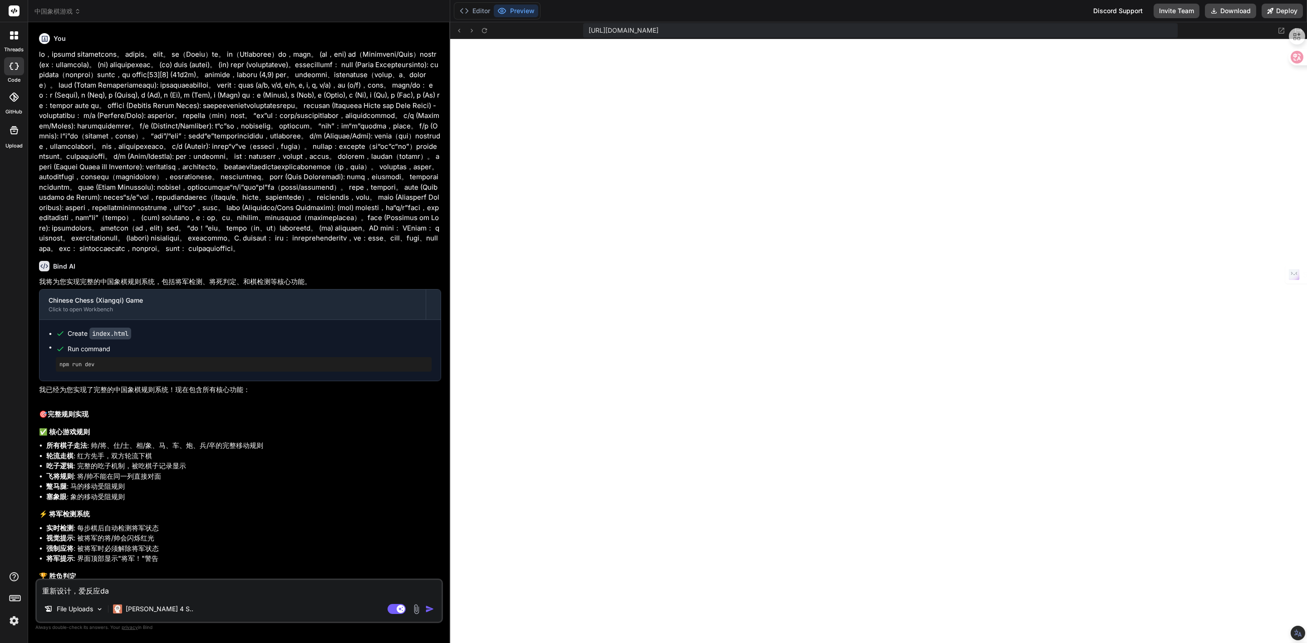
type textarea "x"
type textarea "重新设计，爱反应da"
type textarea "x"
type textarea "重新设计，爱反应d"
type textarea "x"
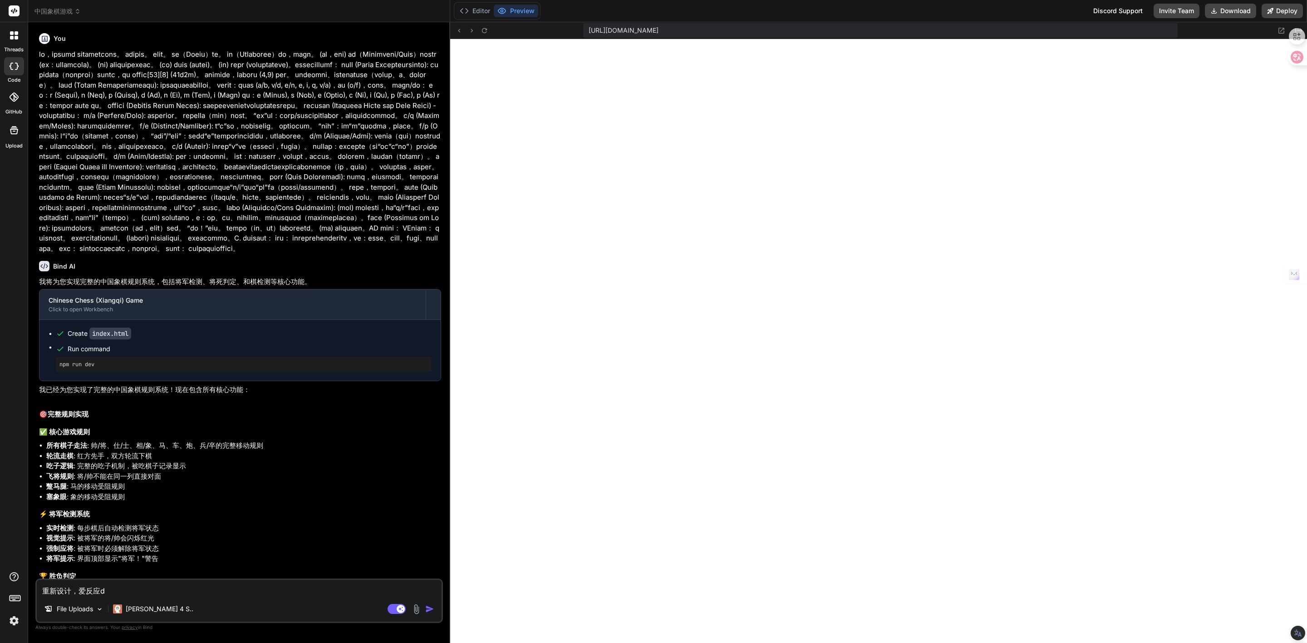
type textarea "重新设计，爱反应"
type textarea "x"
type textarea "重新设计，爱反应t"
type textarea "x"
type textarea "重新设计，爱反应ta"
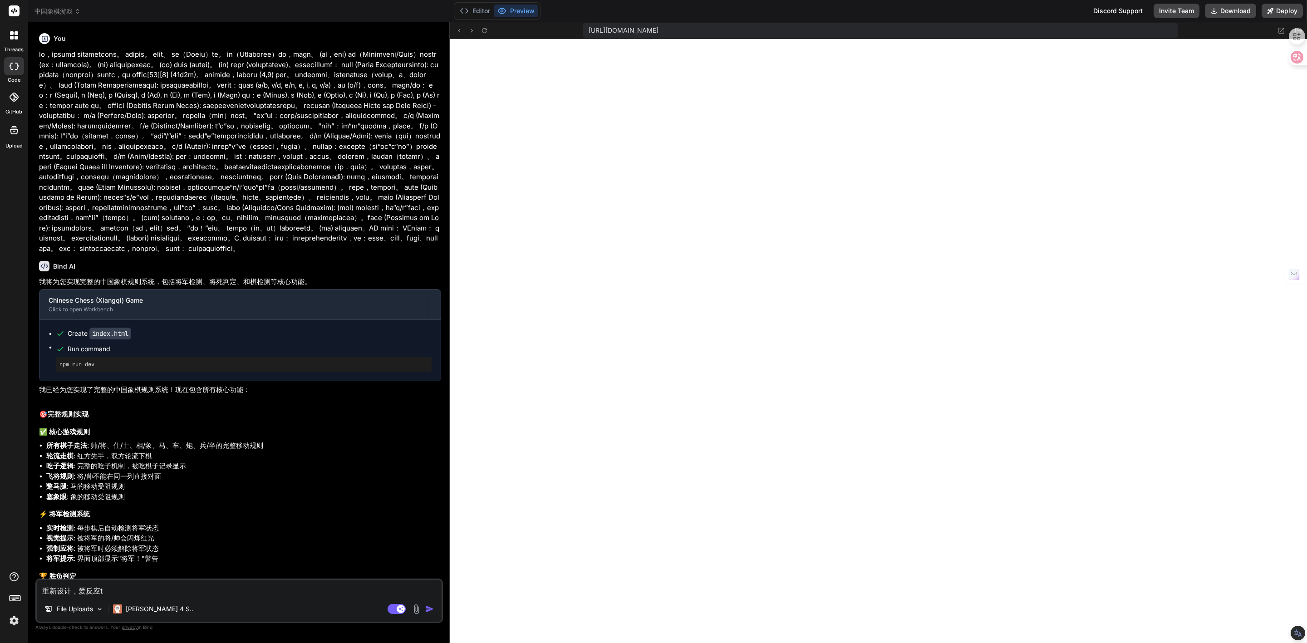
type textarea "x"
type textarea "重新设计，爱反应tai"
type textarea "x"
type textarea "重新设计，爱反应tai'm"
type textarea "x"
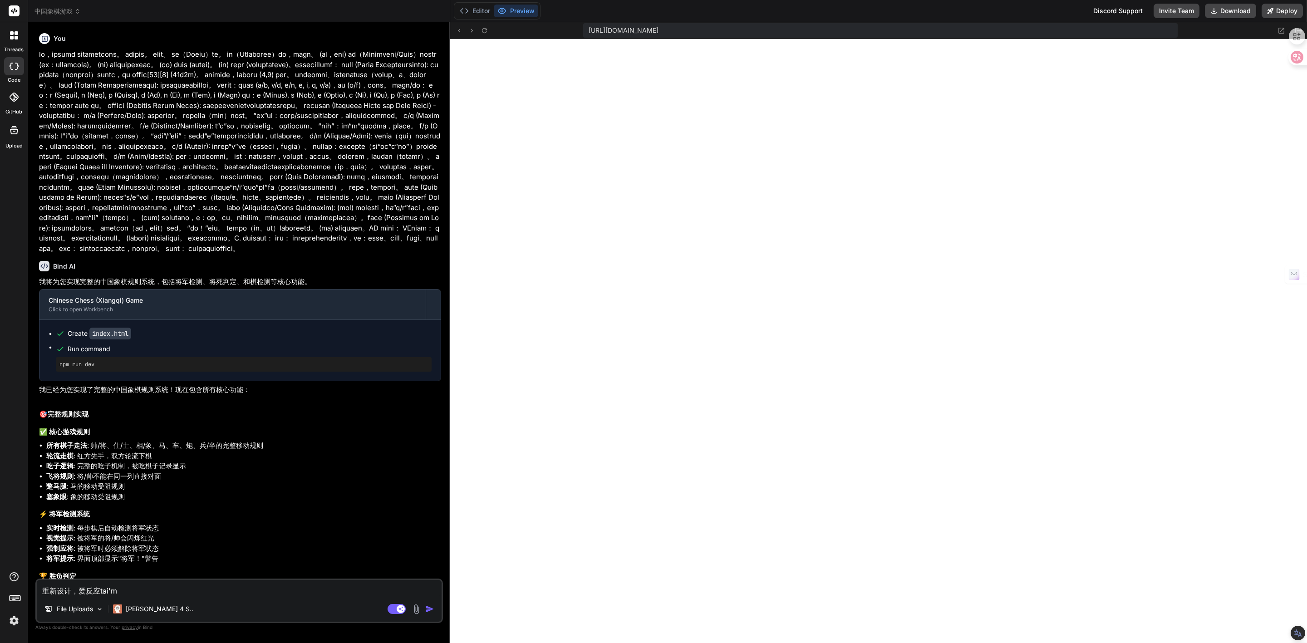
type textarea "重新设计，爱反应tai'ma"
type textarea "x"
type textarea "重新设计，爱反应tai'man"
type textarea "x"
type textarea "重新设计，爱反应太慢"
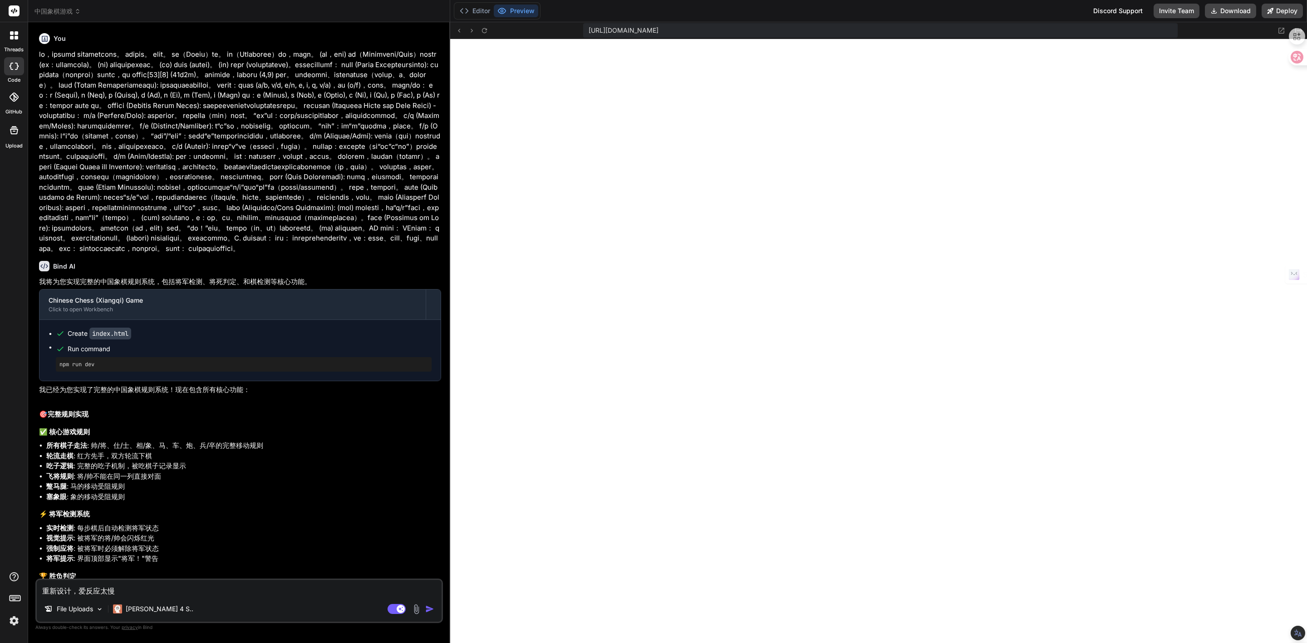
type textarea "x"
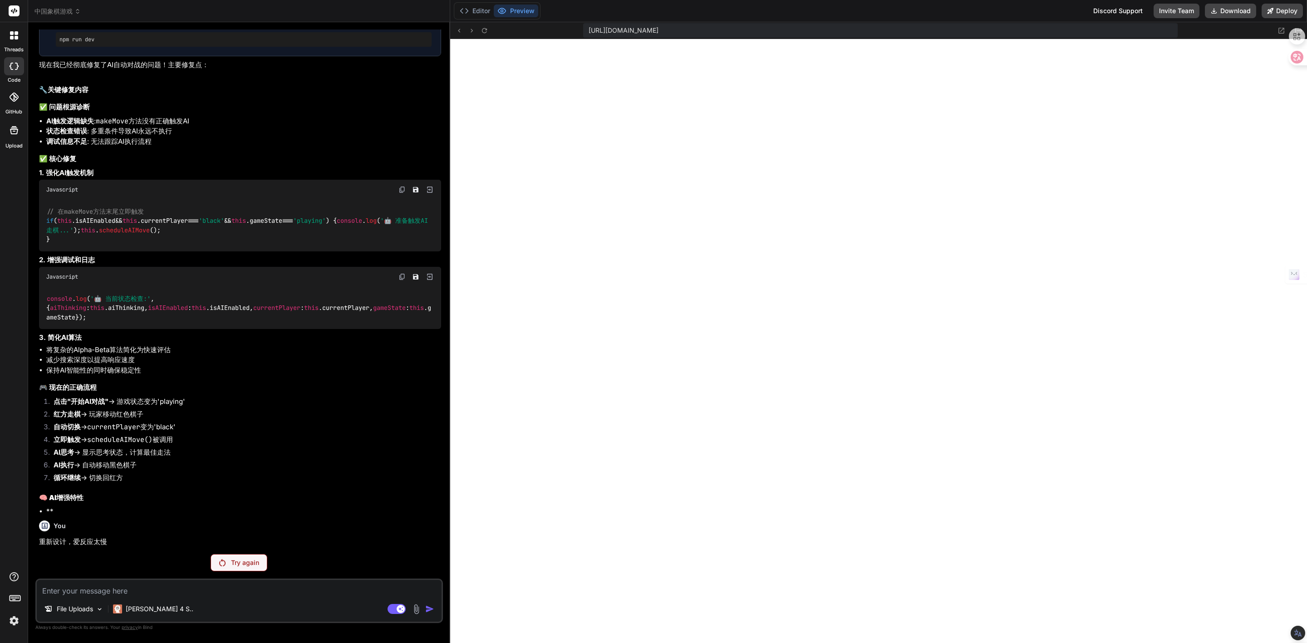
scroll to position [3738, 0]
click at [252, 568] on div "Try again" at bounding box center [239, 562] width 57 height 17
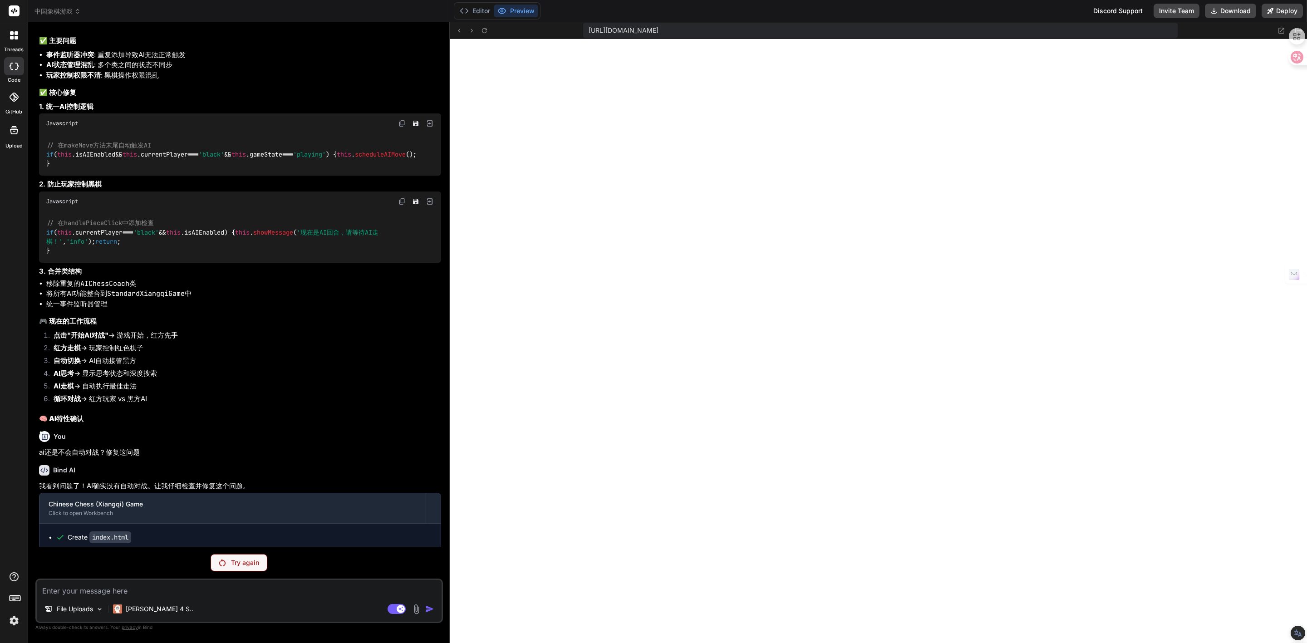
scroll to position [2785, 0]
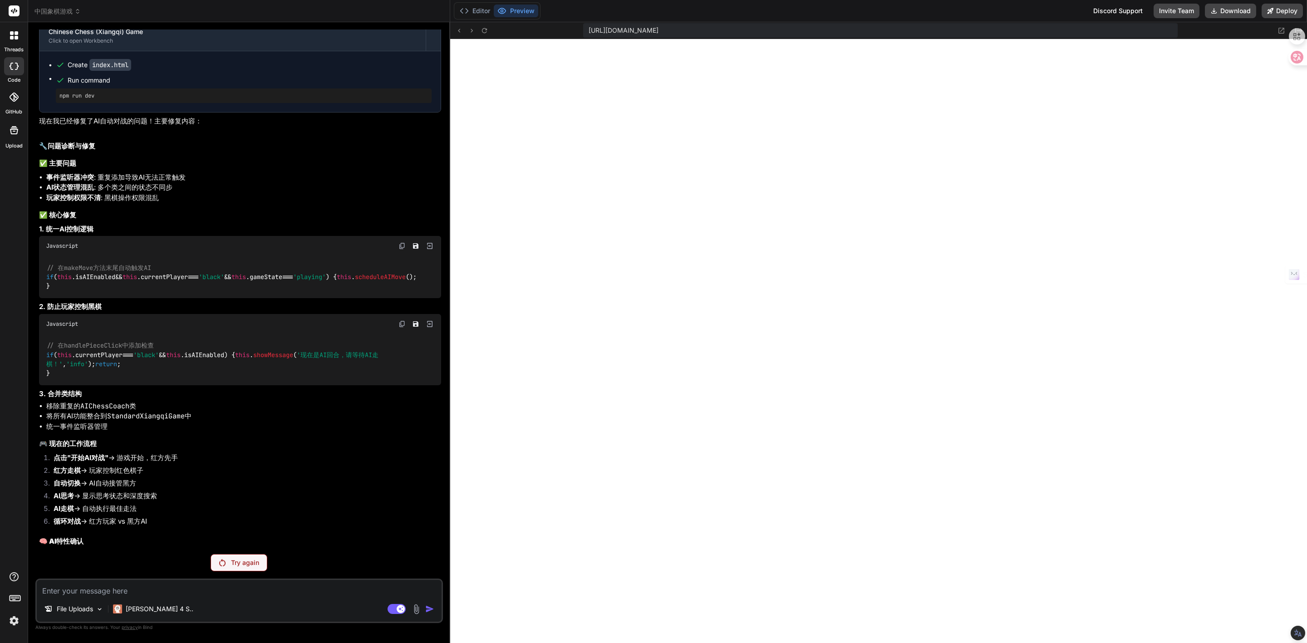
click at [65, 15] on span "中国象棋游戏" at bounding box center [57, 11] width 46 height 9
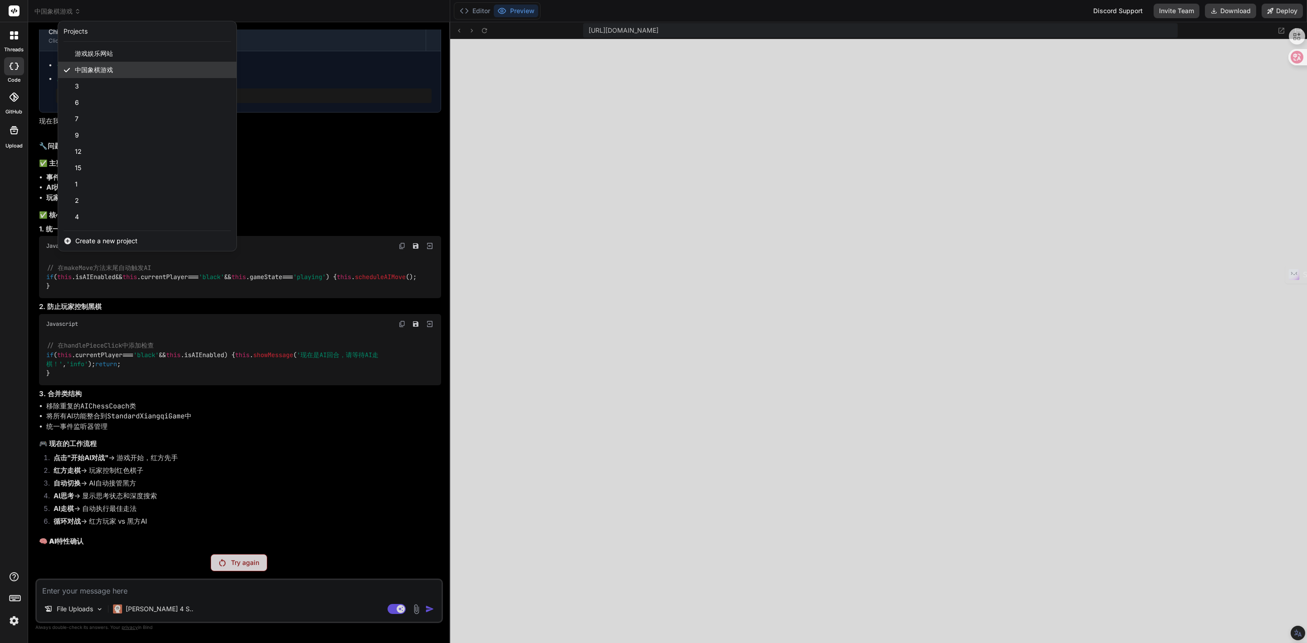
click at [100, 71] on span "中国象棋游戏" at bounding box center [94, 69] width 38 height 9
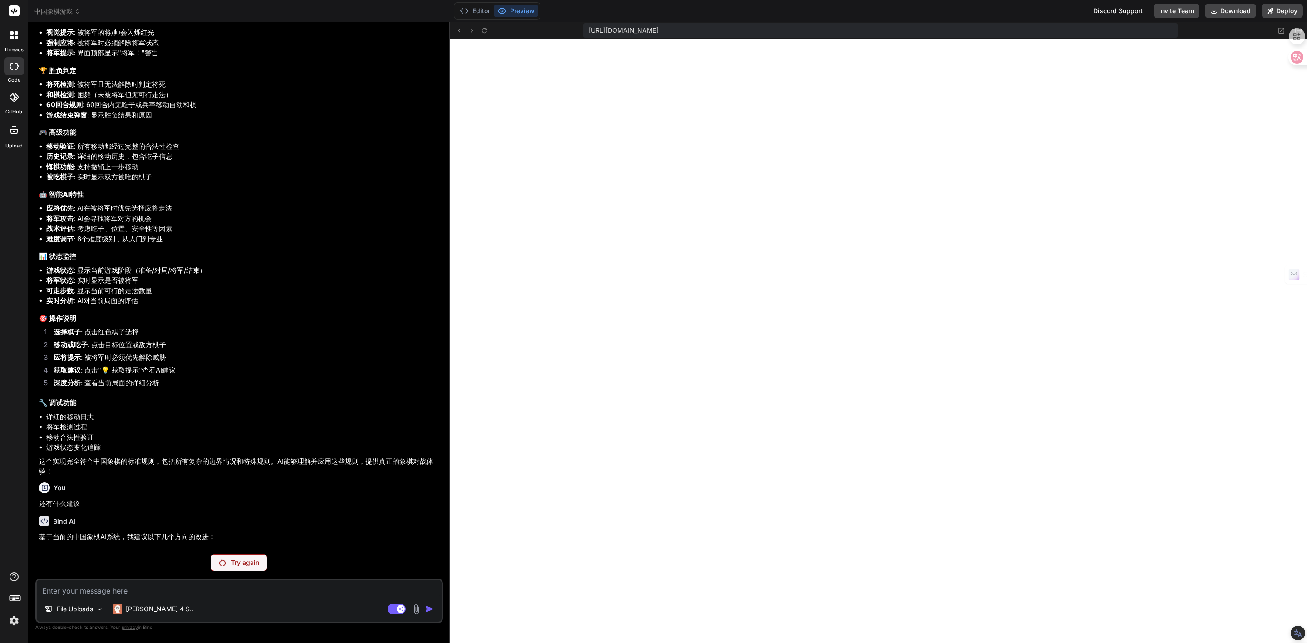
scroll to position [403, 0]
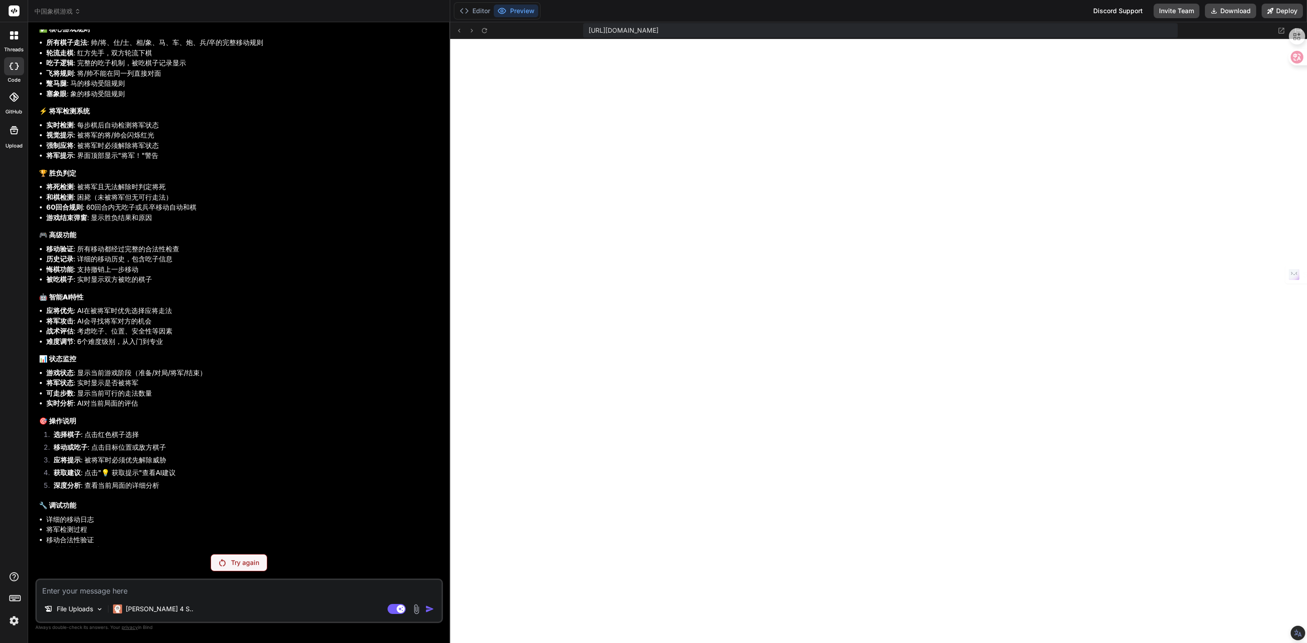
click at [52, 8] on span "中国象棋游戏" at bounding box center [57, 11] width 46 height 9
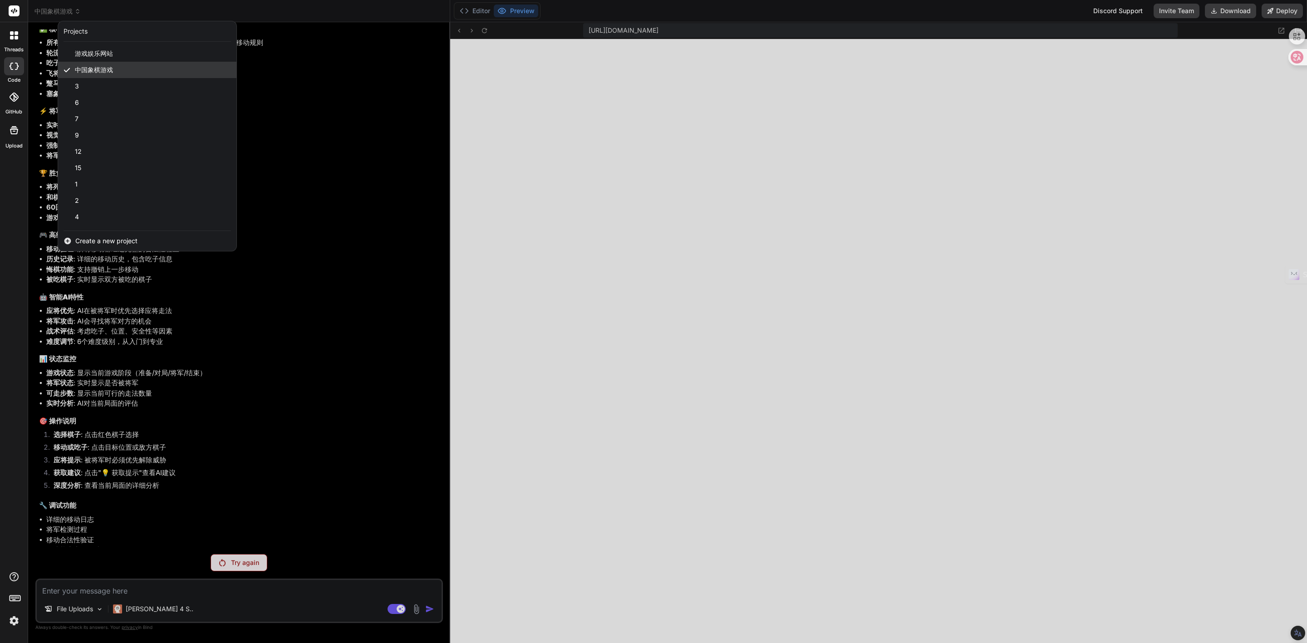
click at [89, 73] on span "中国象棋游戏" at bounding box center [94, 69] width 38 height 9
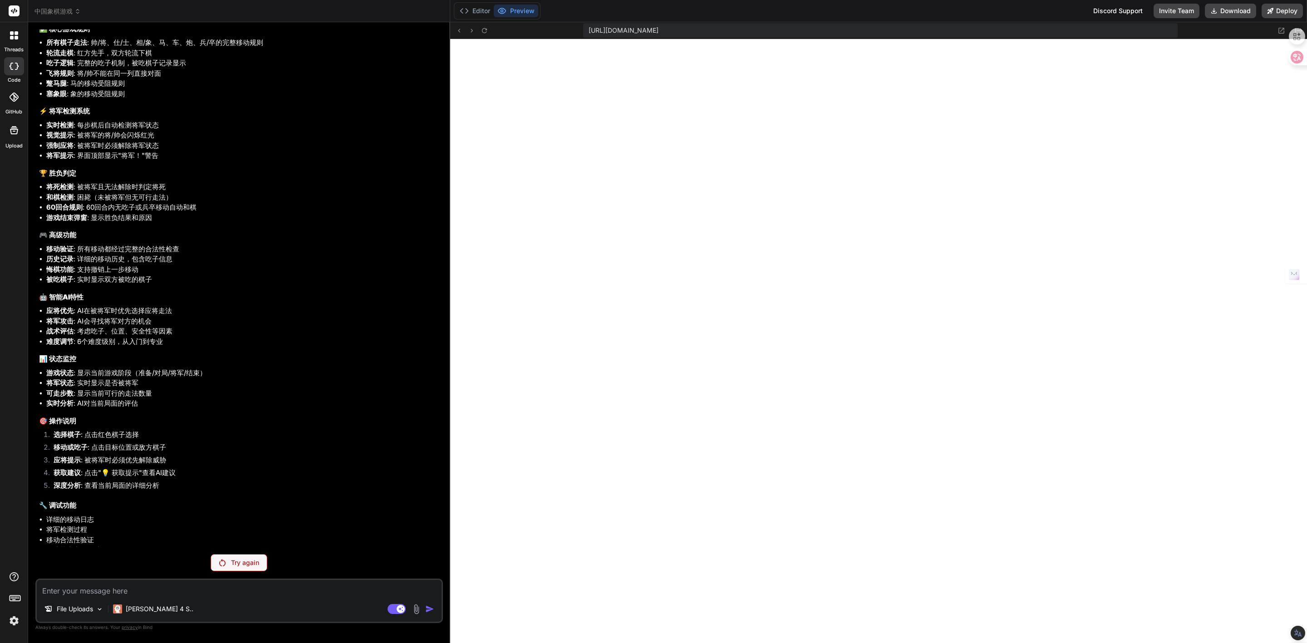
click at [15, 70] on div at bounding box center [14, 66] width 20 height 18
click at [14, 135] on icon at bounding box center [14, 130] width 11 height 11
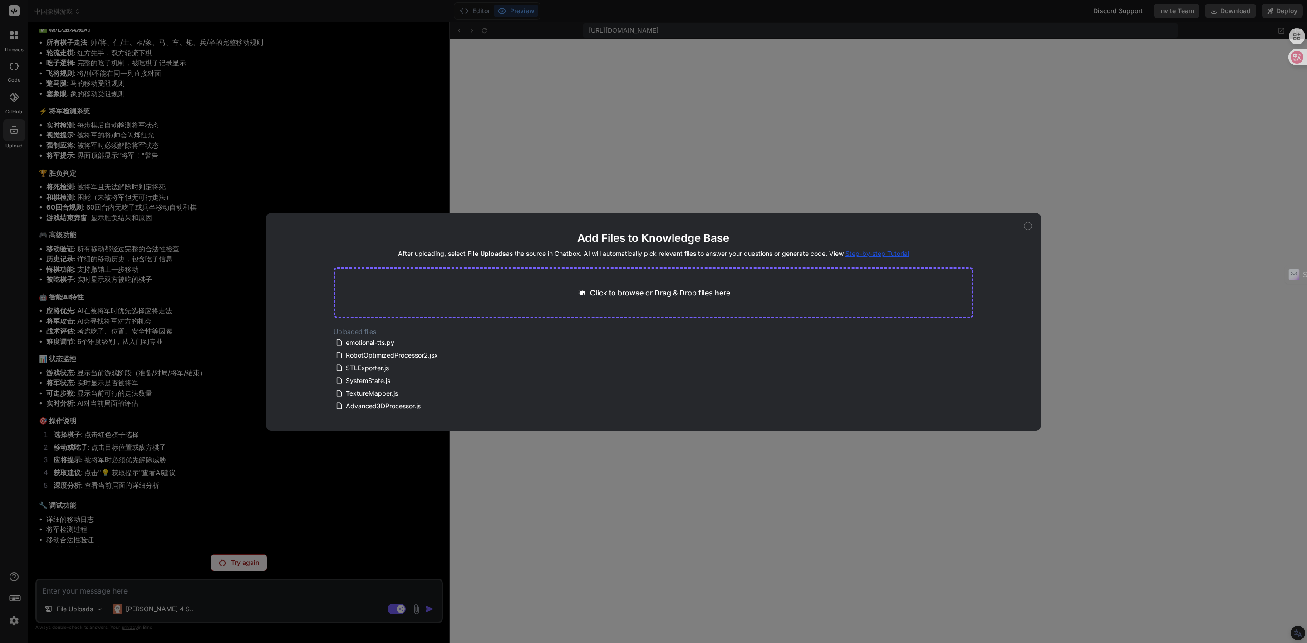
click at [1024, 224] on icon at bounding box center [1028, 226] width 8 height 8
type textarea "x"
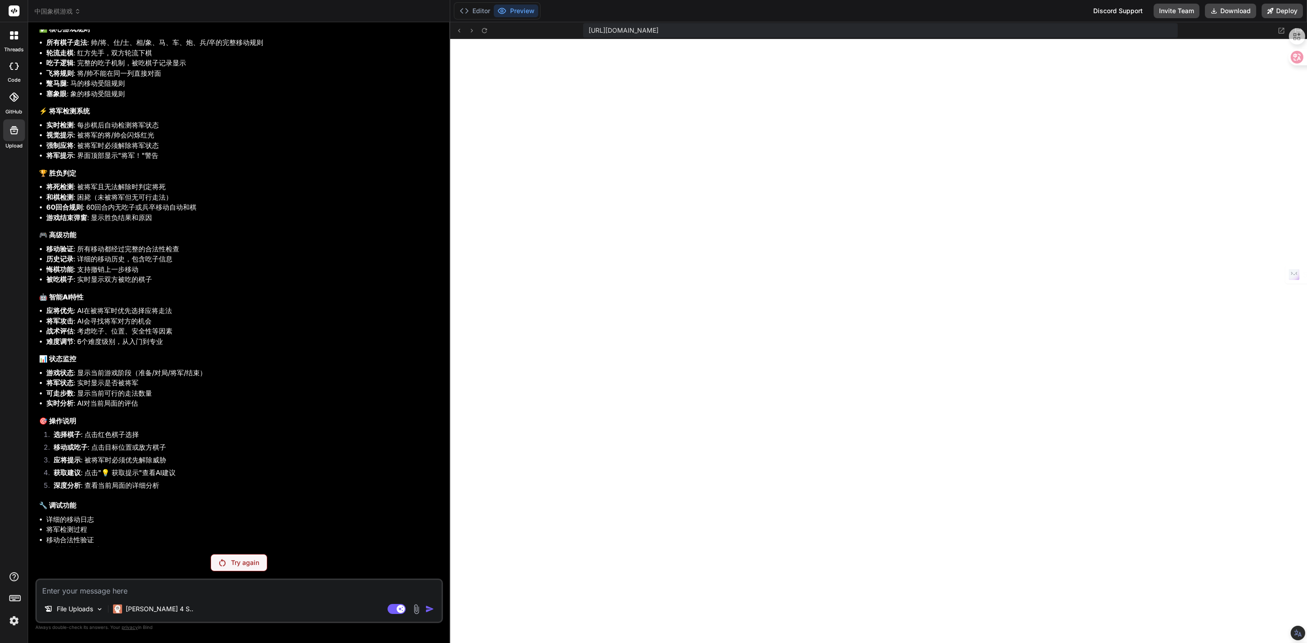
click at [15, 12] on rect at bounding box center [14, 10] width 11 height 11
click at [63, 11] on span "中国象棋游戏" at bounding box center [57, 11] width 46 height 9
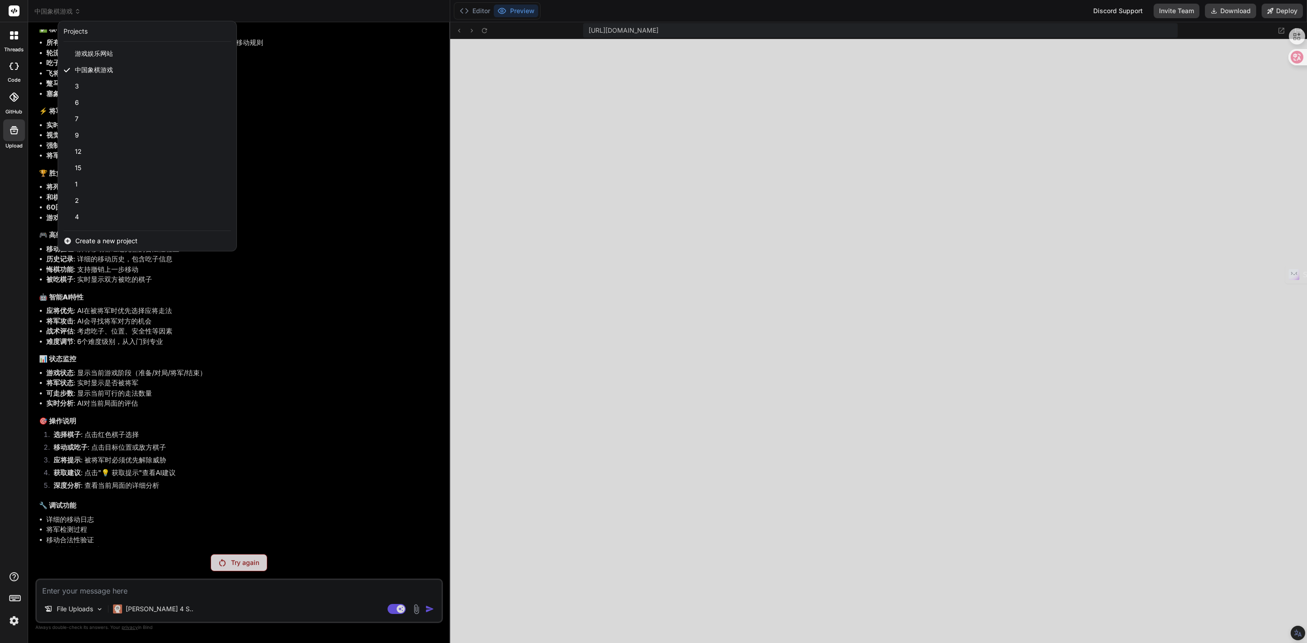
click at [63, 11] on div at bounding box center [653, 321] width 1307 height 643
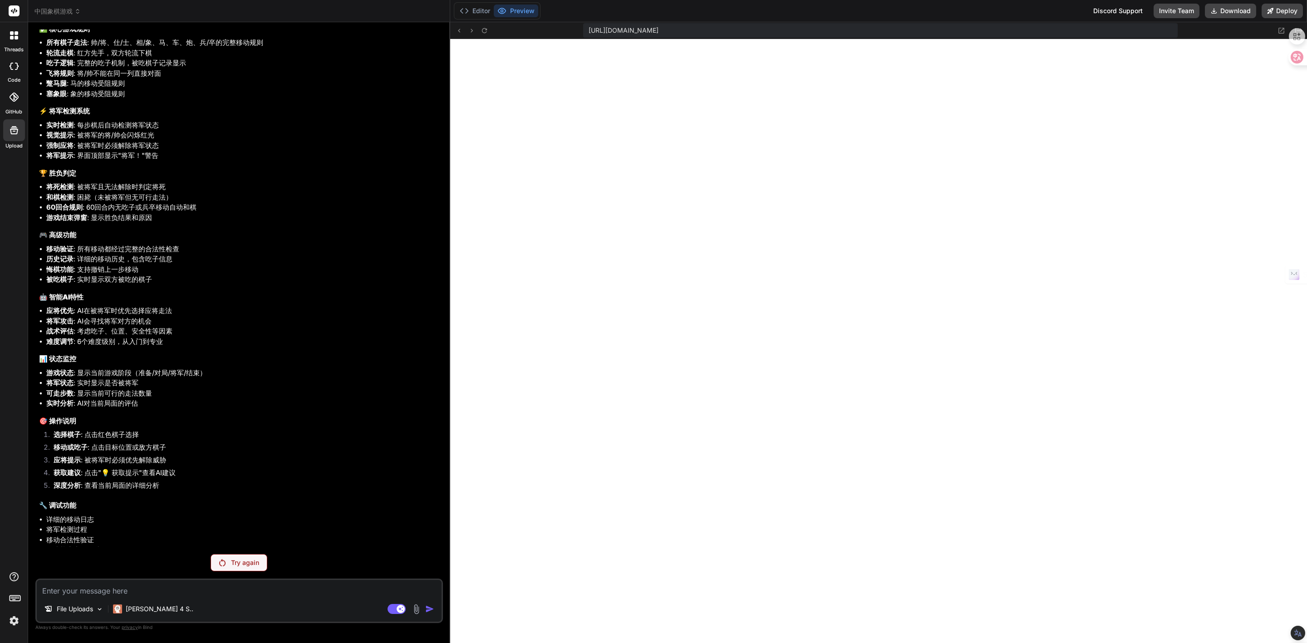
click at [71, 14] on span "中国象棋游戏" at bounding box center [57, 11] width 46 height 9
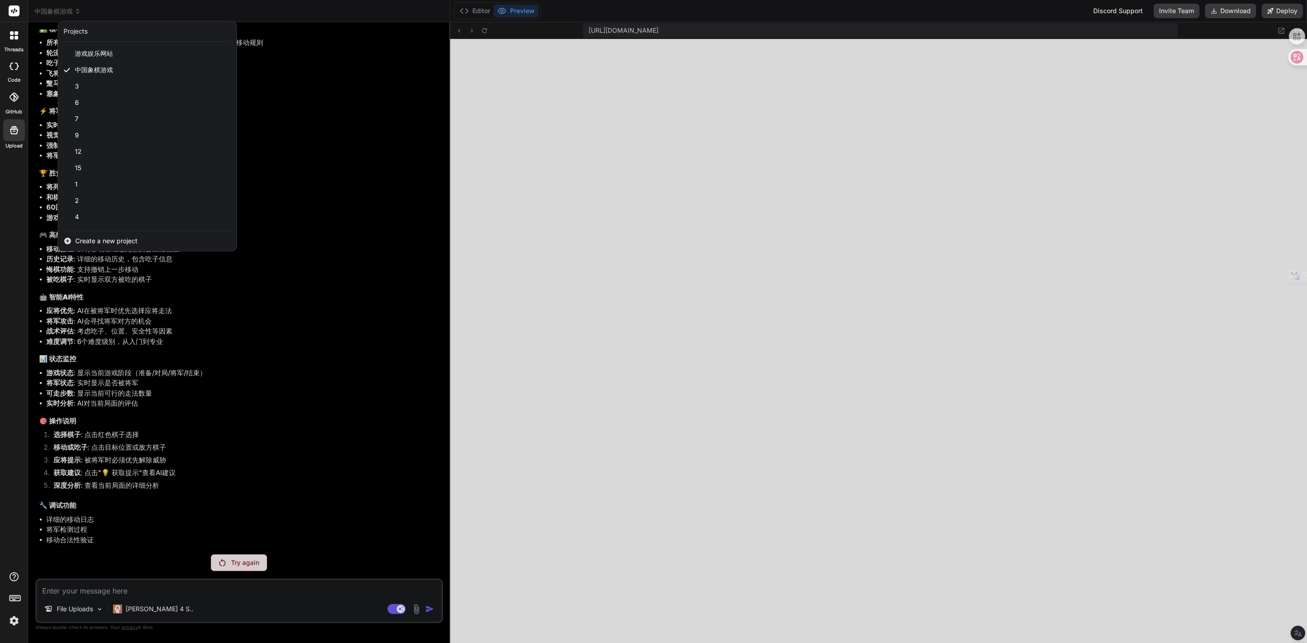
click at [86, 243] on span "Create a new project" at bounding box center [106, 240] width 62 height 9
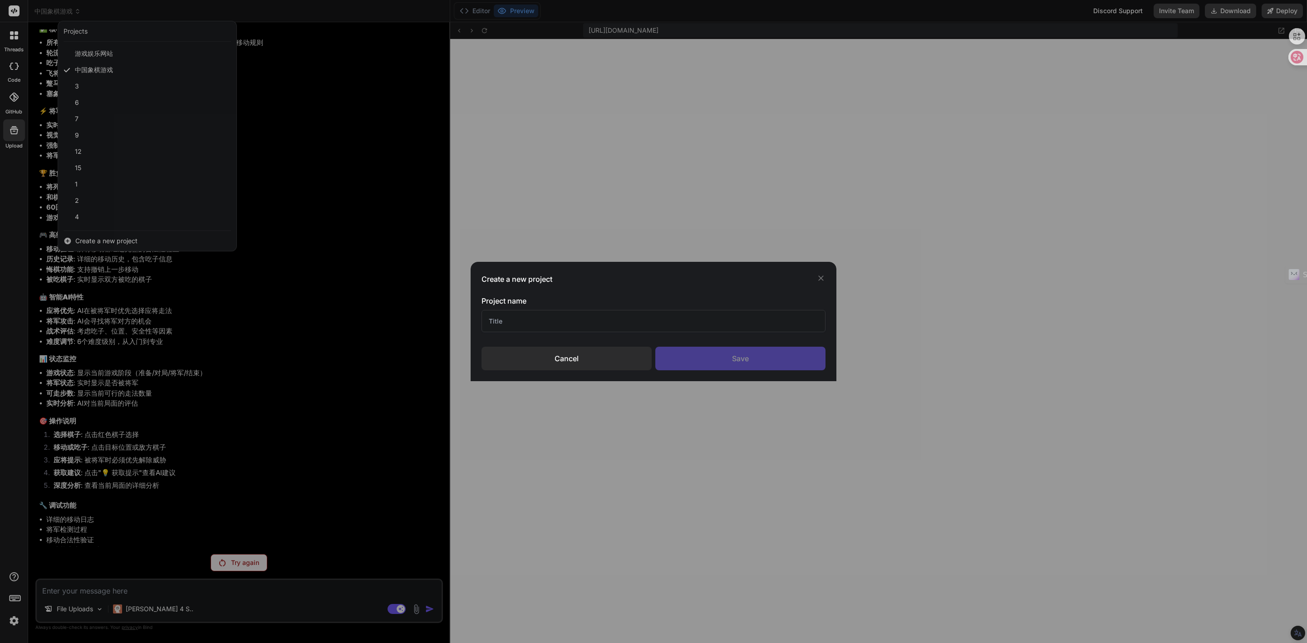
click at [581, 323] on input "text" at bounding box center [653, 321] width 344 height 22
paste input "中国象棋陪练教练AI"
type input "中国象棋陪练教练AI"
click at [692, 362] on div "Save" at bounding box center [740, 359] width 170 height 24
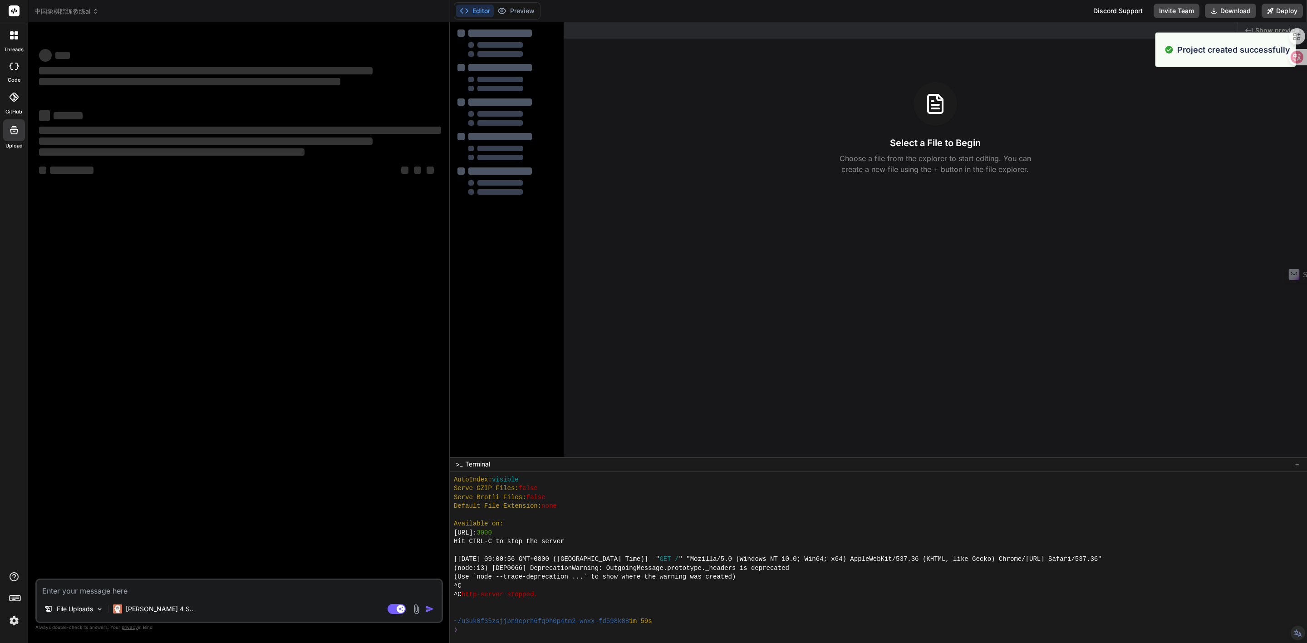
scroll to position [292, 0]
type textarea "x"
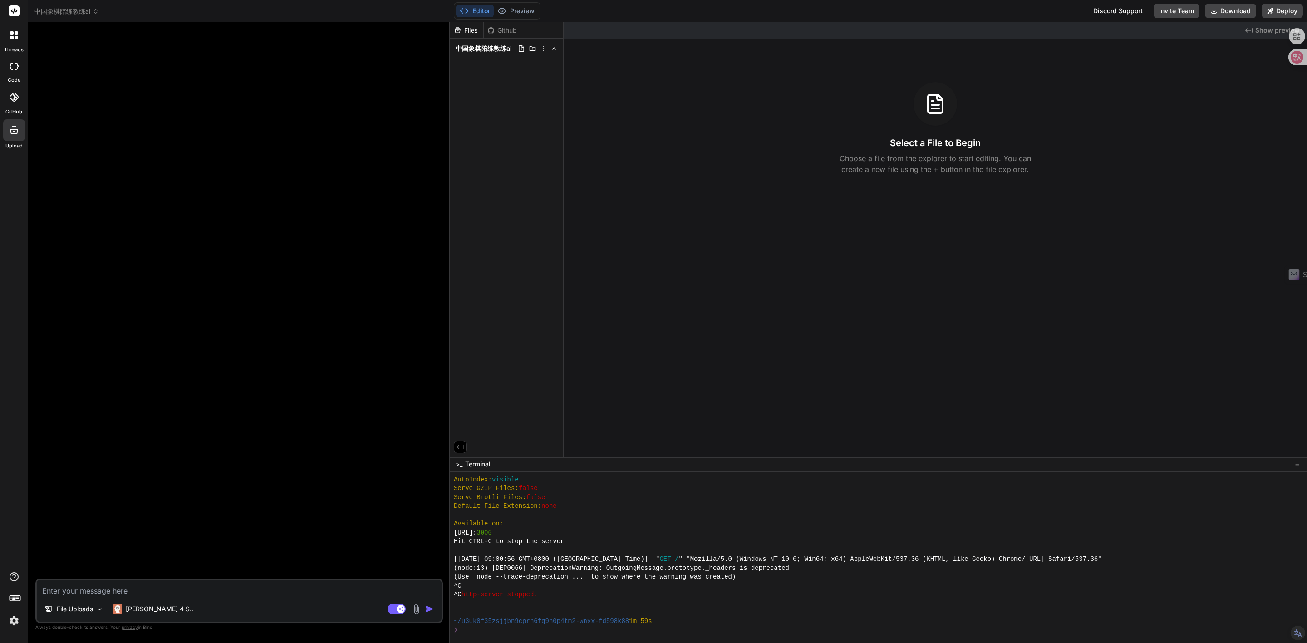
click at [119, 590] on textarea at bounding box center [239, 588] width 405 height 16
paste textarea "中国象棋陪练教练AI"
type textarea "中国象棋陪练教练AI"
type textarea "x"
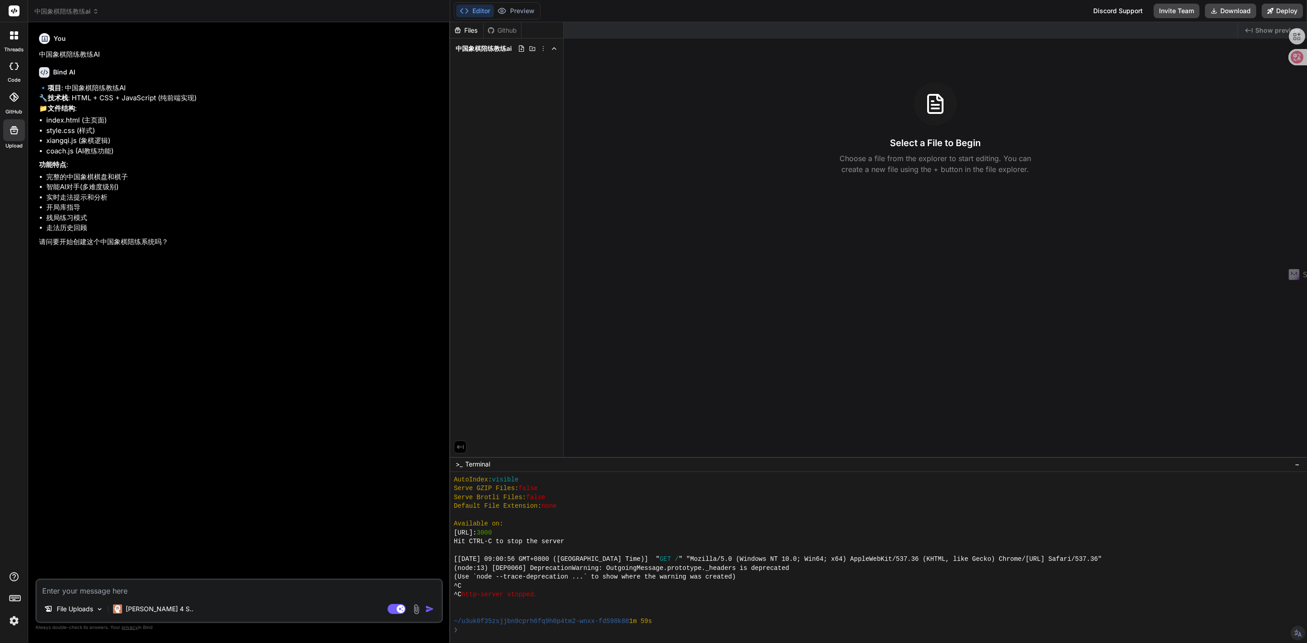
type textarea "x"
type textarea "y"
type textarea "x"
type textarea "ye"
type textarea "x"
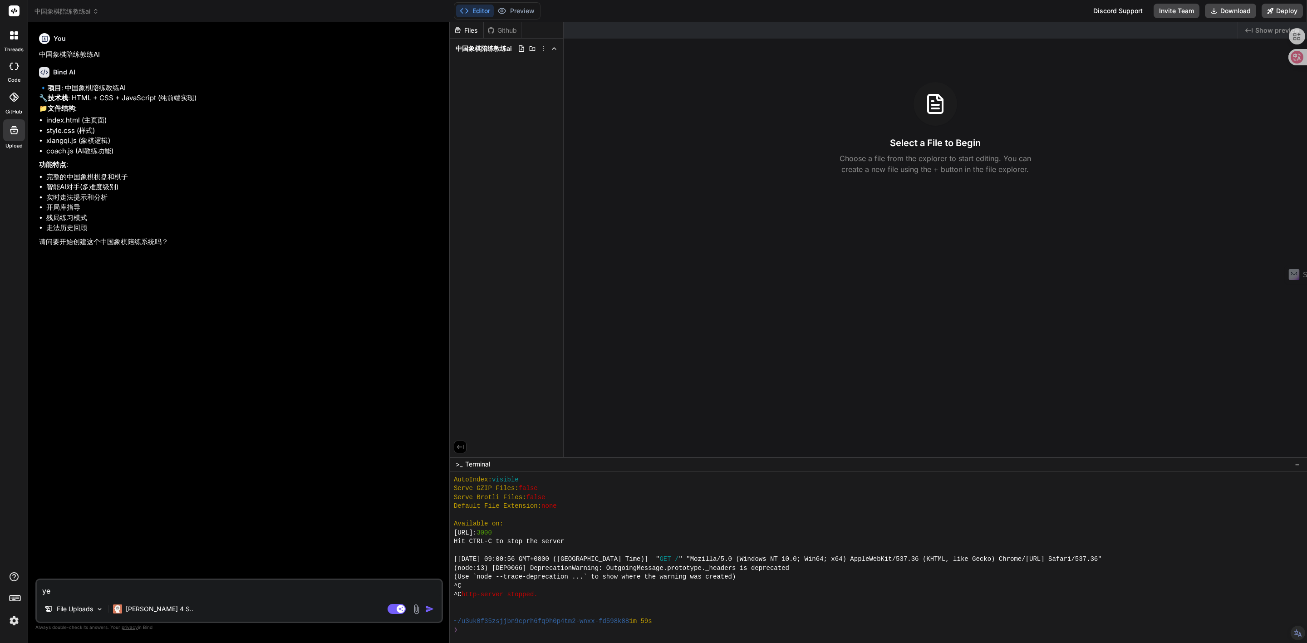
type textarea "ye's"
type textarea "x"
type textarea "yes"
type textarea "x"
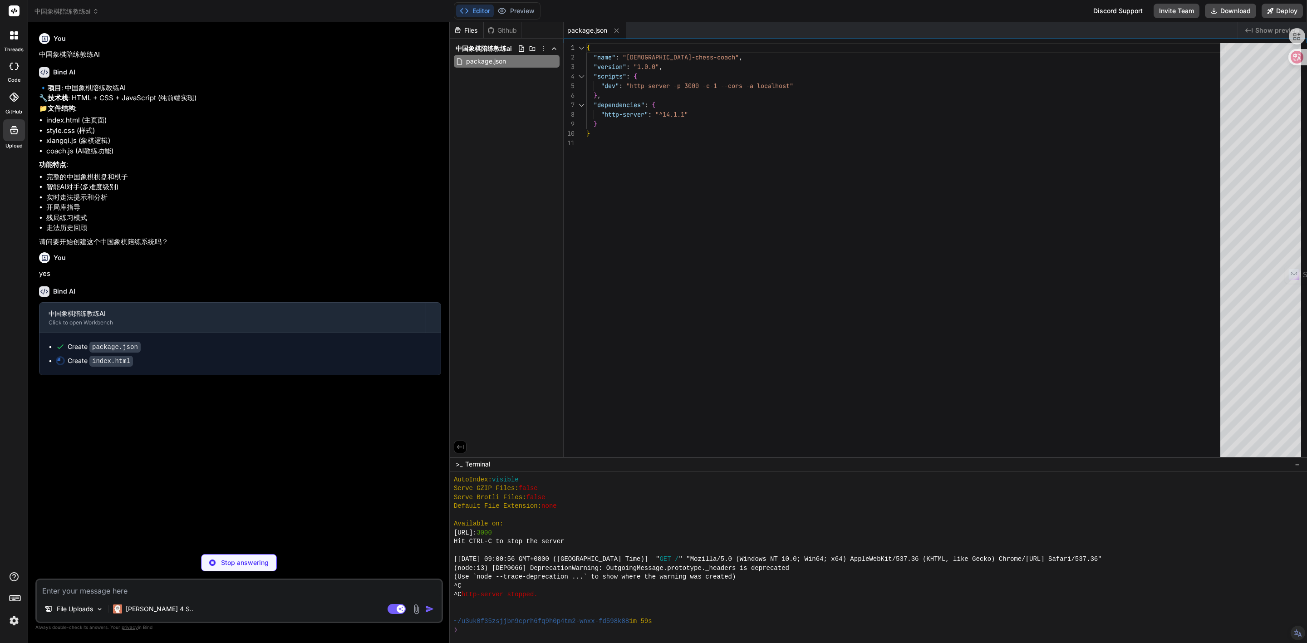
type textarea "x"
type textarea "<script src="coach.js"></script> <script src="main.js"></script> </body> </html>"
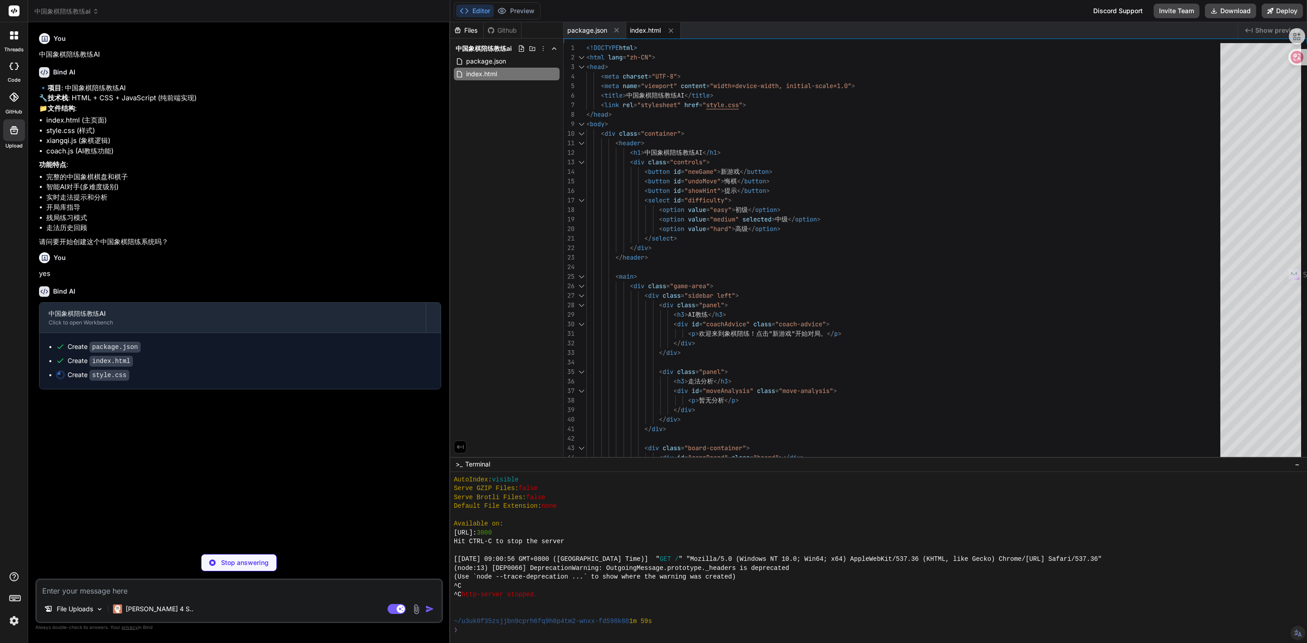
type textarea "x"
type textarea ".sidebar .panel { flex: 1; } }"
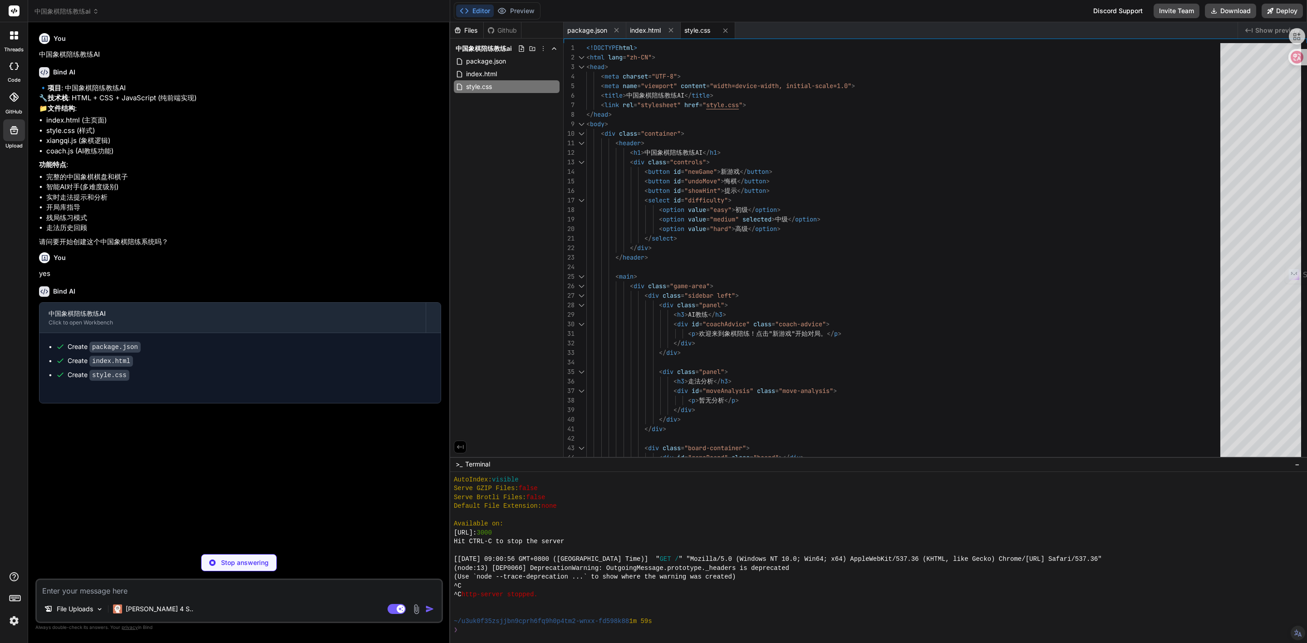
type textarea "x"
type textarea "return analysis; } }"
type textarea "x"
type textarea "return comments.join('，'); } }"
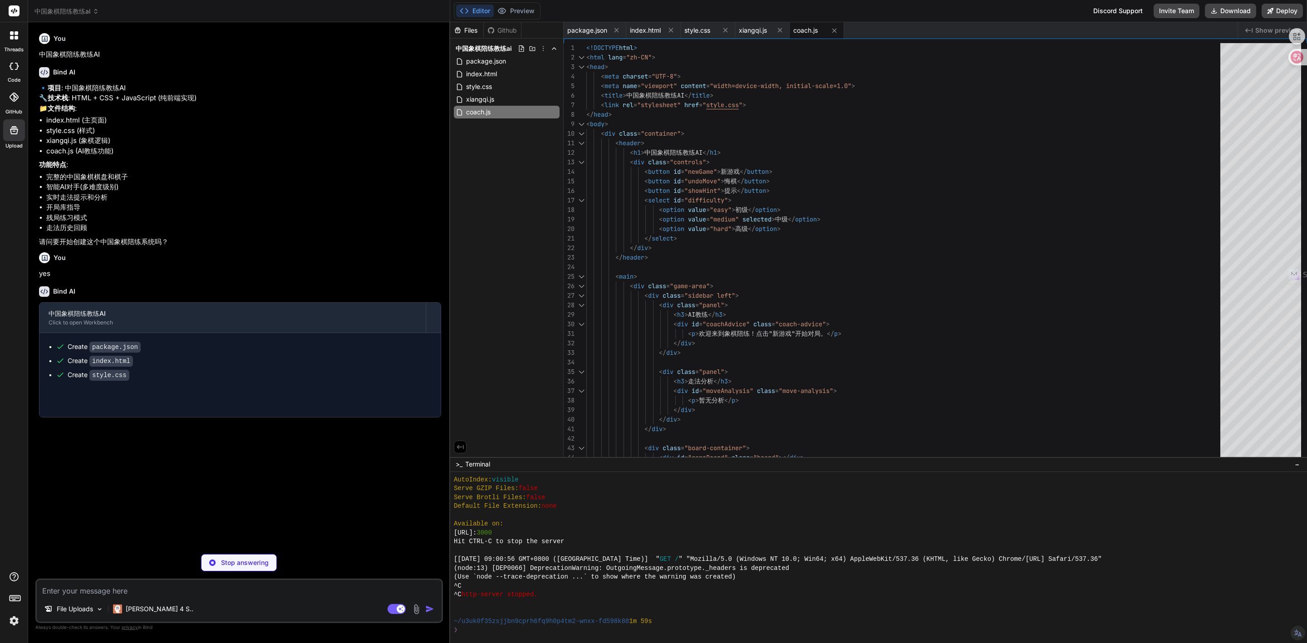
type textarea "x"
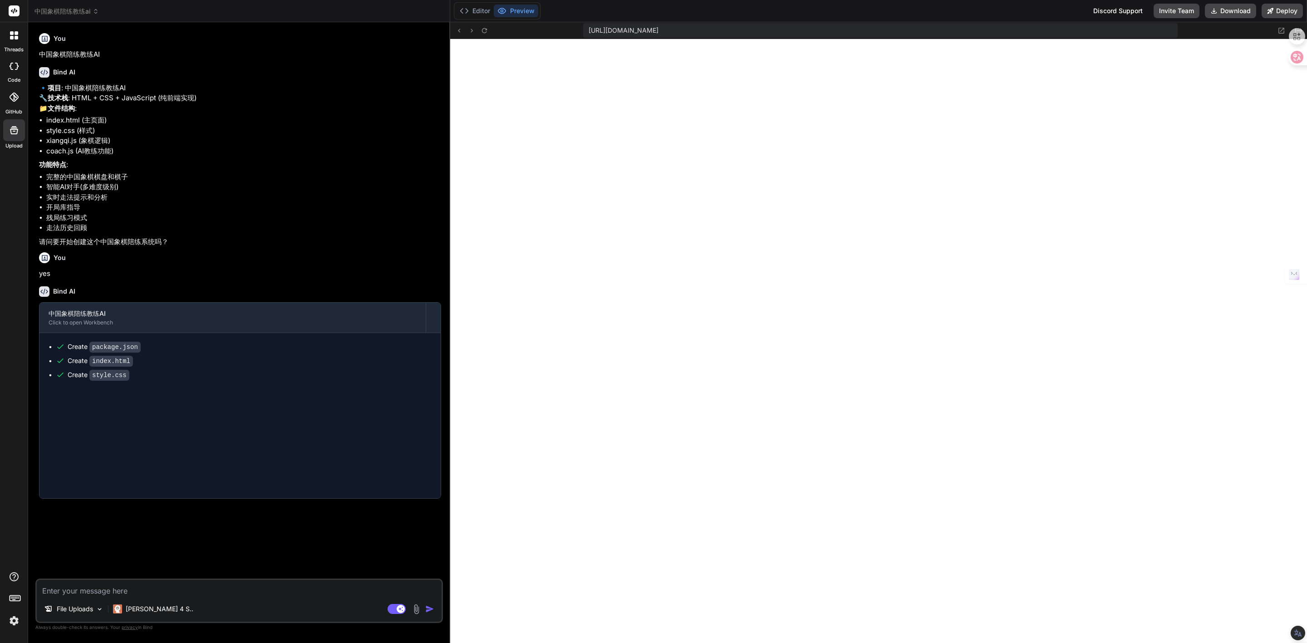
scroll to position [1141, 0]
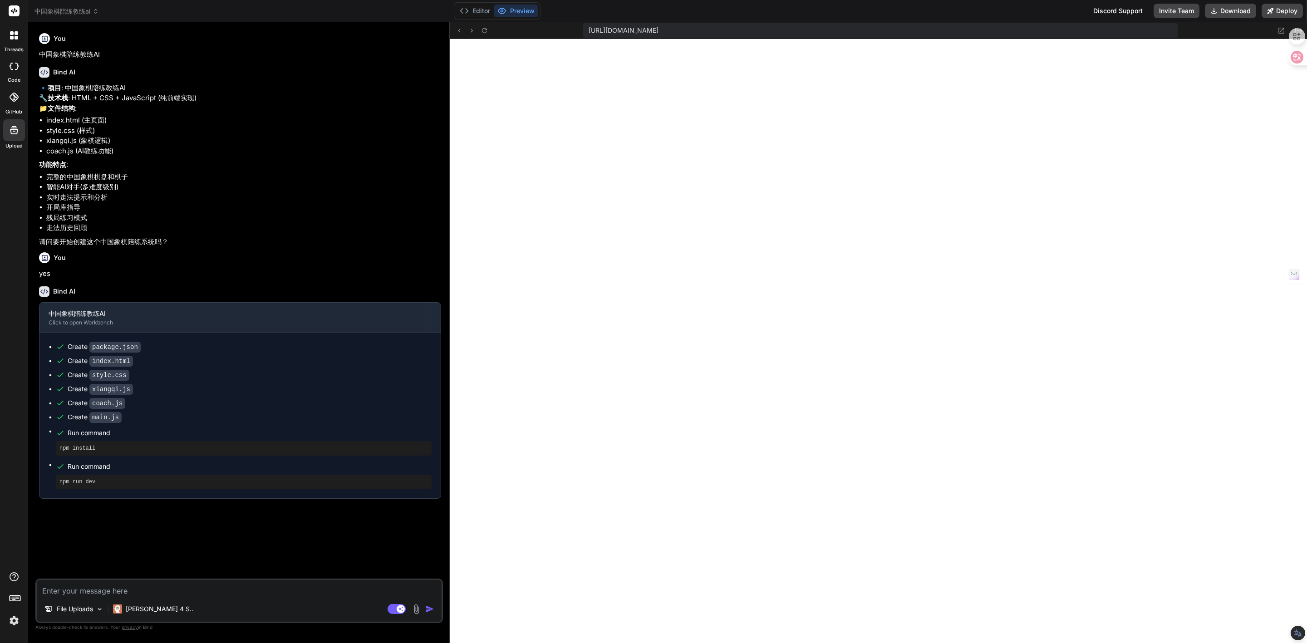
click at [110, 587] on textarea at bounding box center [239, 588] width 405 height 16
click at [182, 591] on textarea at bounding box center [239, 588] width 405 height 16
paste textarea "[URL][DOMAIN_NAME]"
type textarea "[URL][DOMAIN_NAME]"
type textarea "x"
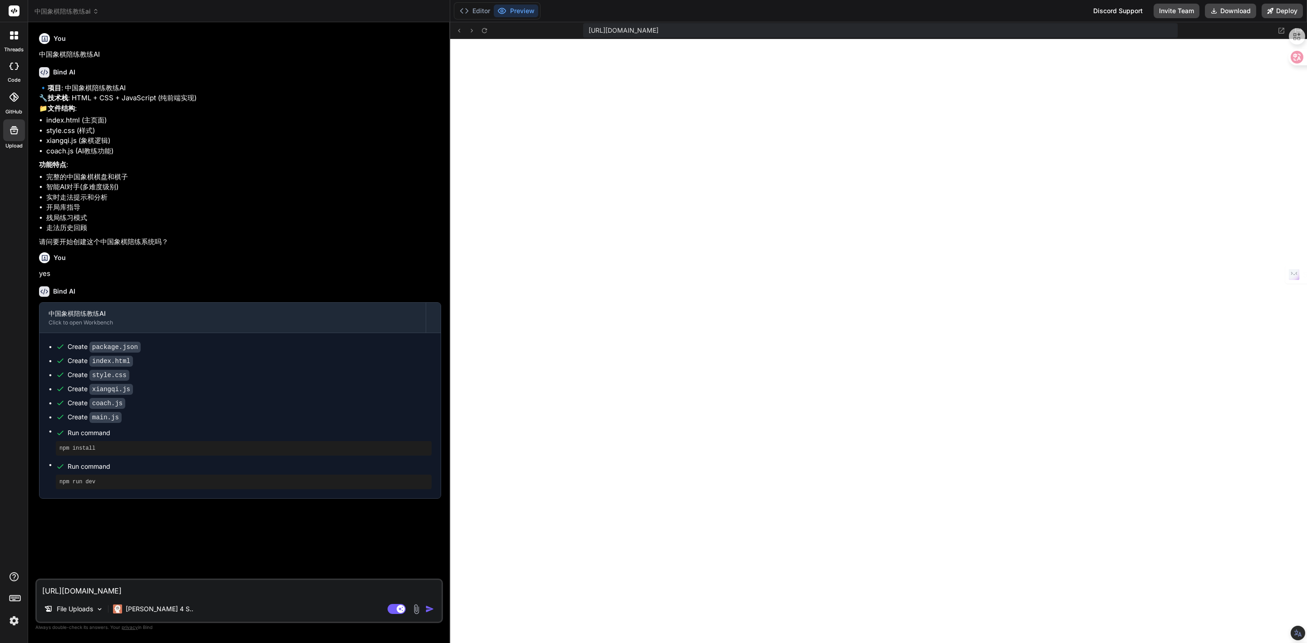
type textarea "[URL][DOMAIN_NAME]"
click at [417, 610] on img at bounding box center [416, 609] width 10 height 10
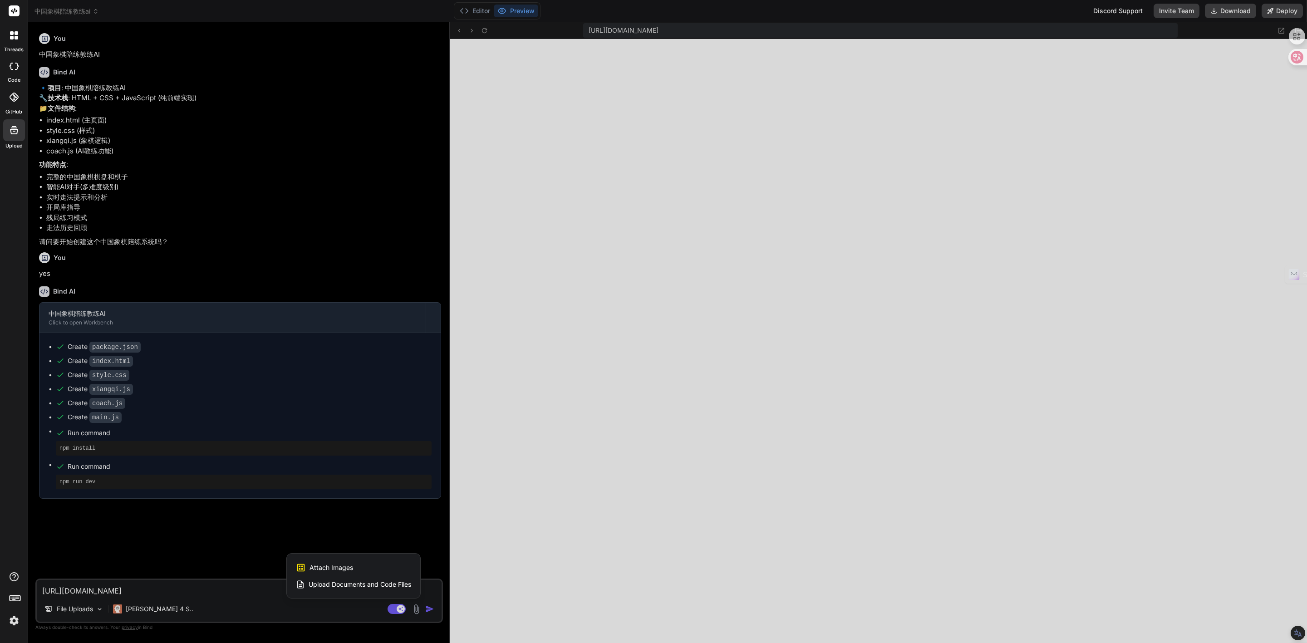
click at [331, 565] on span "Attach Images" at bounding box center [331, 567] width 44 height 9
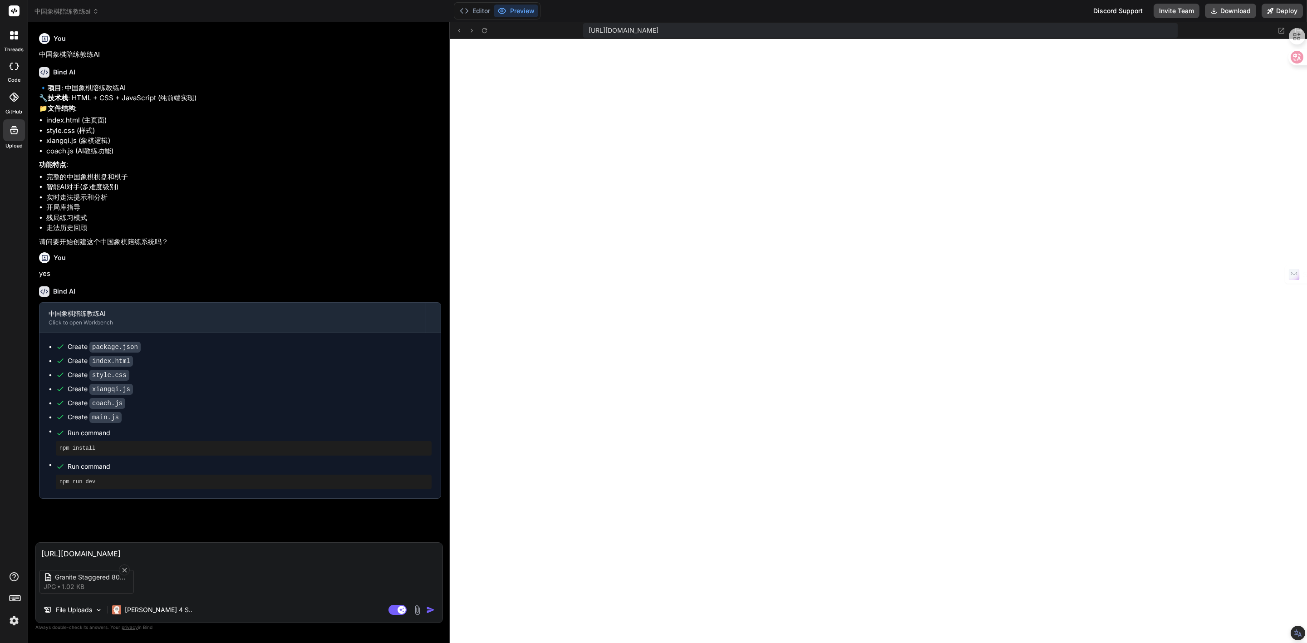
click at [430, 611] on img "button" at bounding box center [430, 609] width 9 height 9
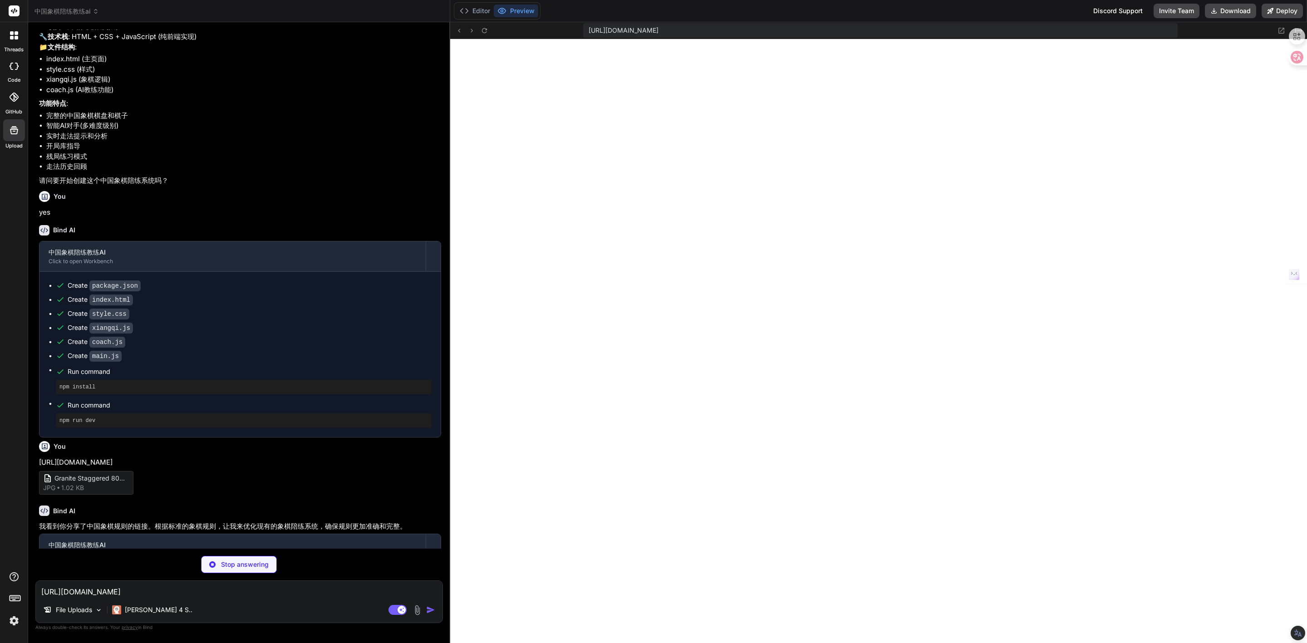
scroll to position [123, 0]
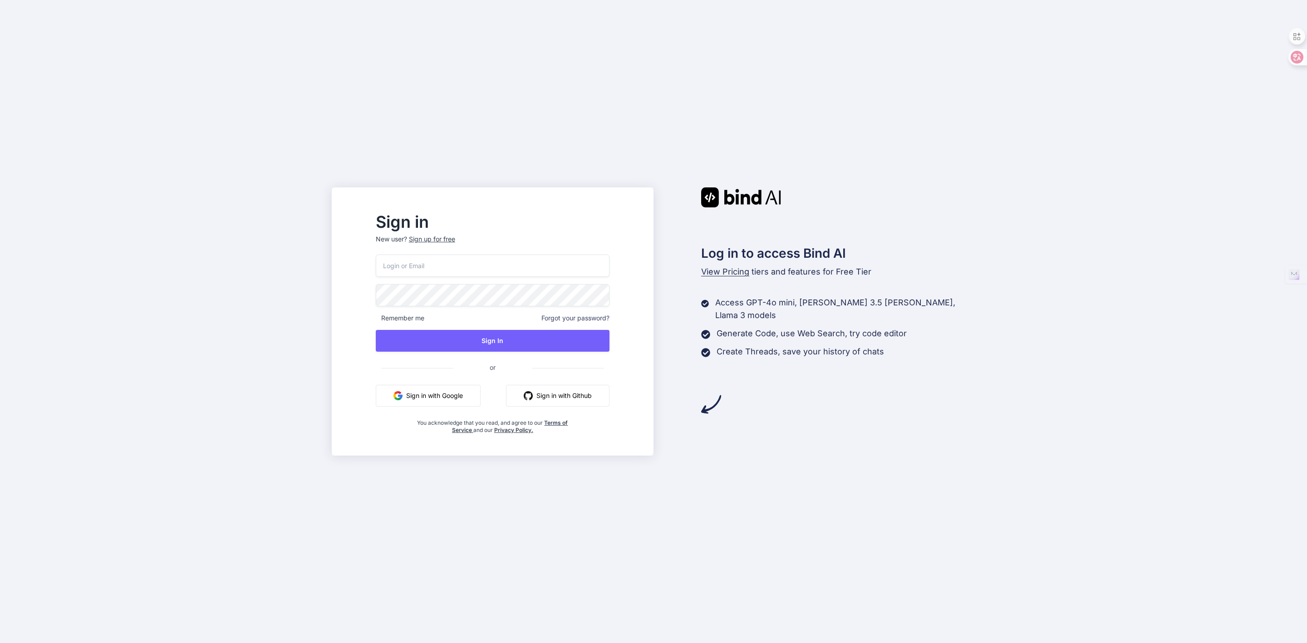
click at [451, 263] on input "email" at bounding box center [493, 266] width 234 height 22
type input "[EMAIL_ADDRESS][DOMAIN_NAME]"
click at [478, 335] on button "Sign In" at bounding box center [493, 341] width 234 height 22
